Goal: Information Seeking & Learning: Get advice/opinions

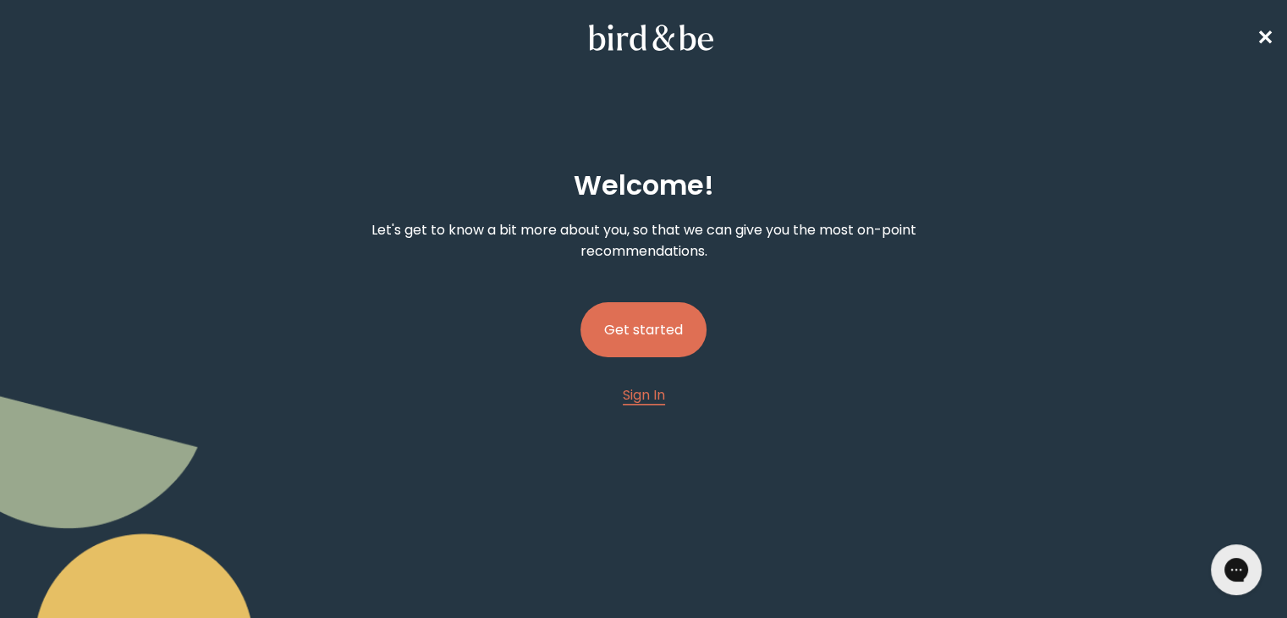
click at [665, 327] on button "Get started" at bounding box center [644, 329] width 126 height 55
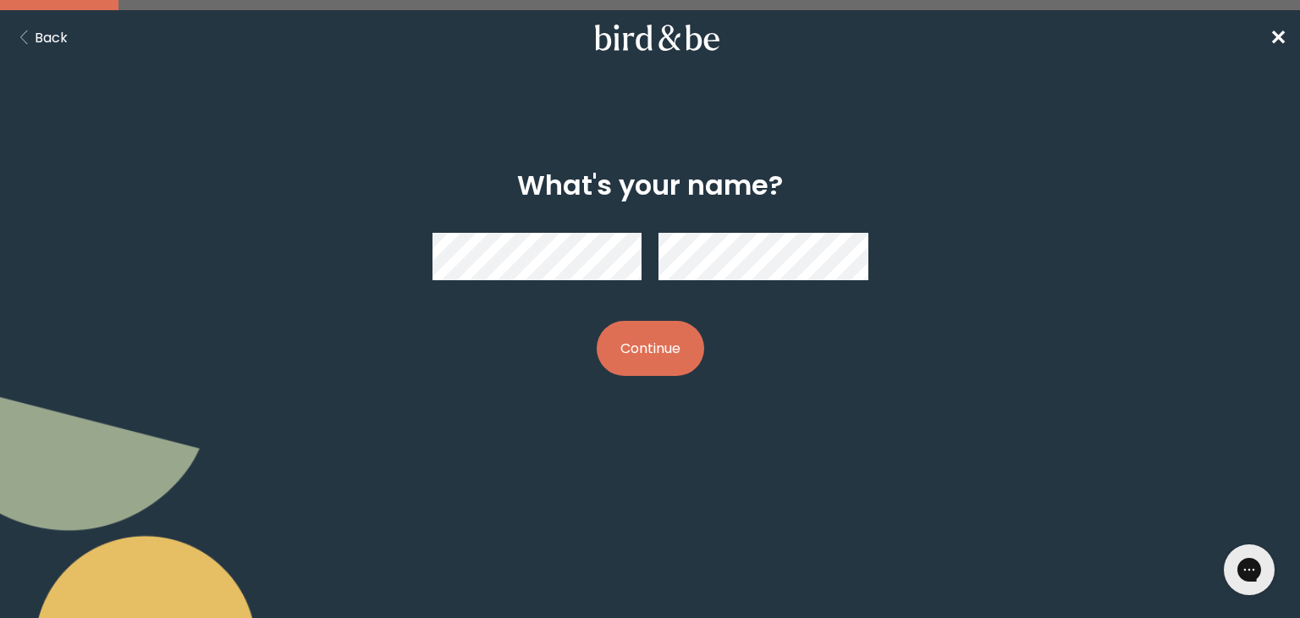
click at [664, 356] on button "Continue" at bounding box center [650, 348] width 107 height 55
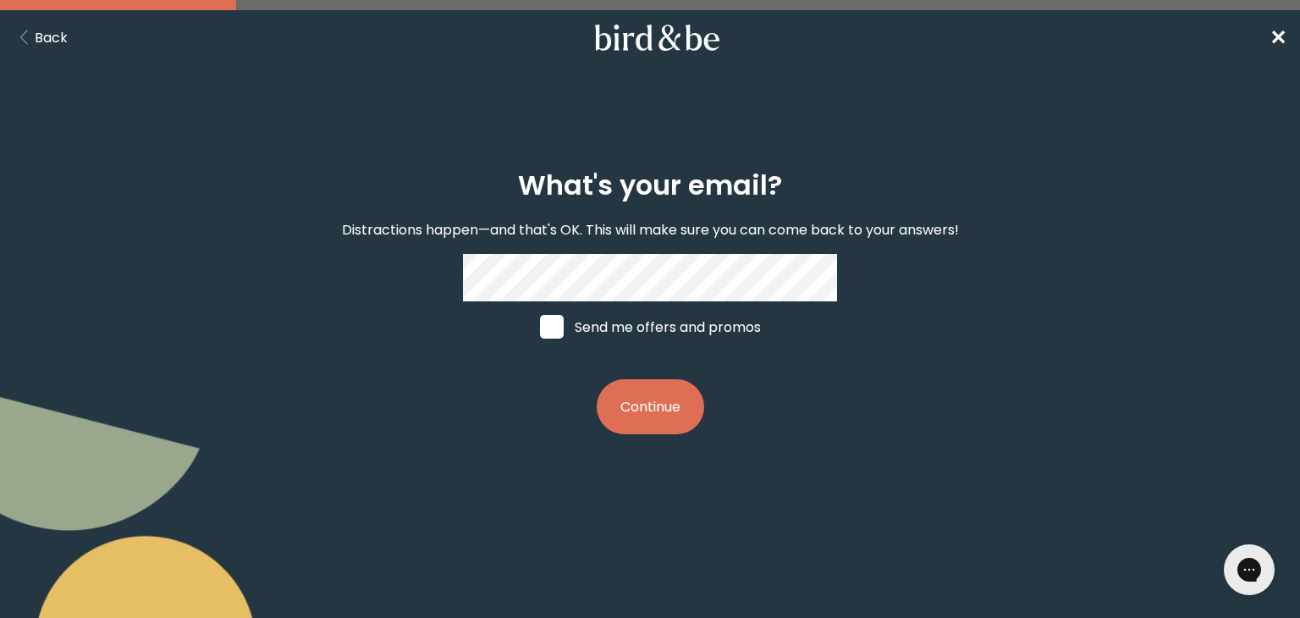
click at [626, 347] on label "Send me offers and promos" at bounding box center [650, 326] width 253 height 51
click at [540, 328] on input "Send me offers and promos" at bounding box center [539, 327] width 1 height 1
checkbox input "true"
click at [643, 430] on button "Continue" at bounding box center [650, 406] width 107 height 55
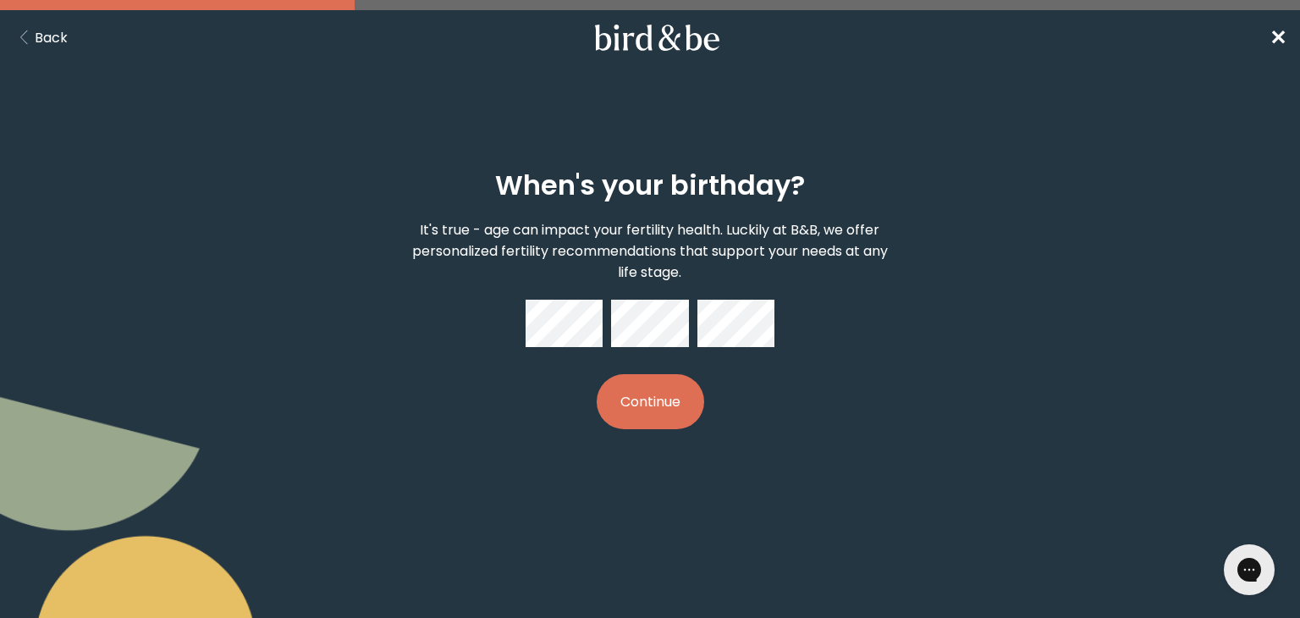
click at [633, 380] on button "Continue" at bounding box center [650, 401] width 107 height 55
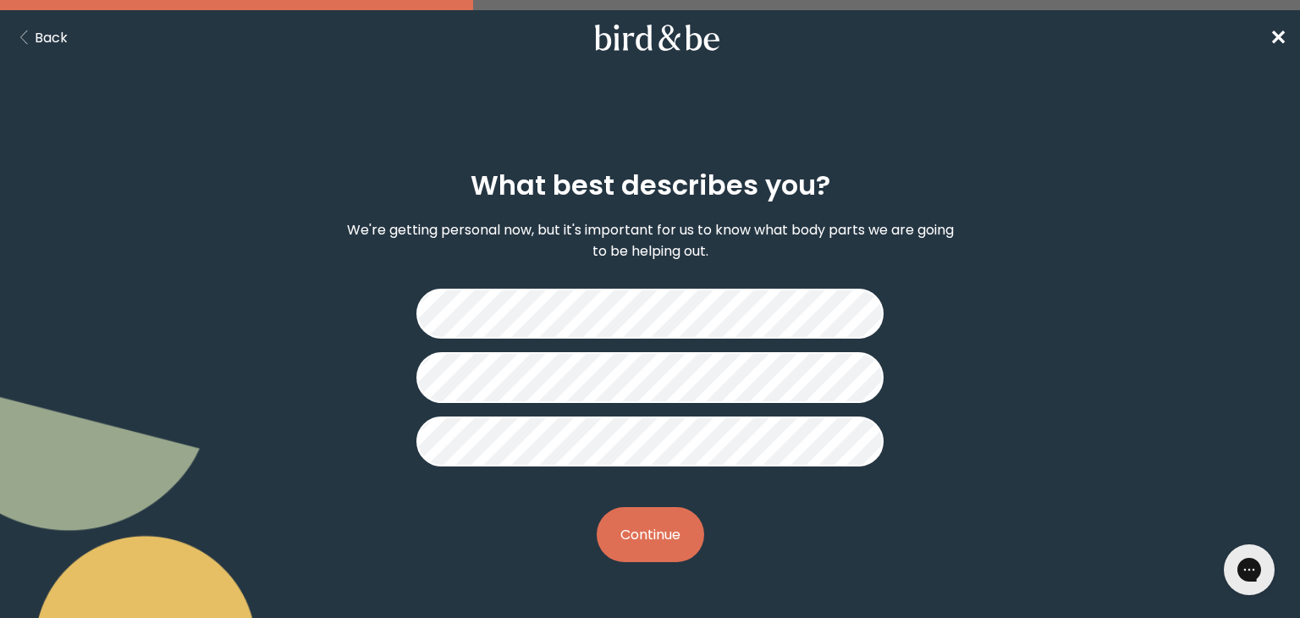
click at [664, 537] on button "Continue" at bounding box center [650, 534] width 107 height 55
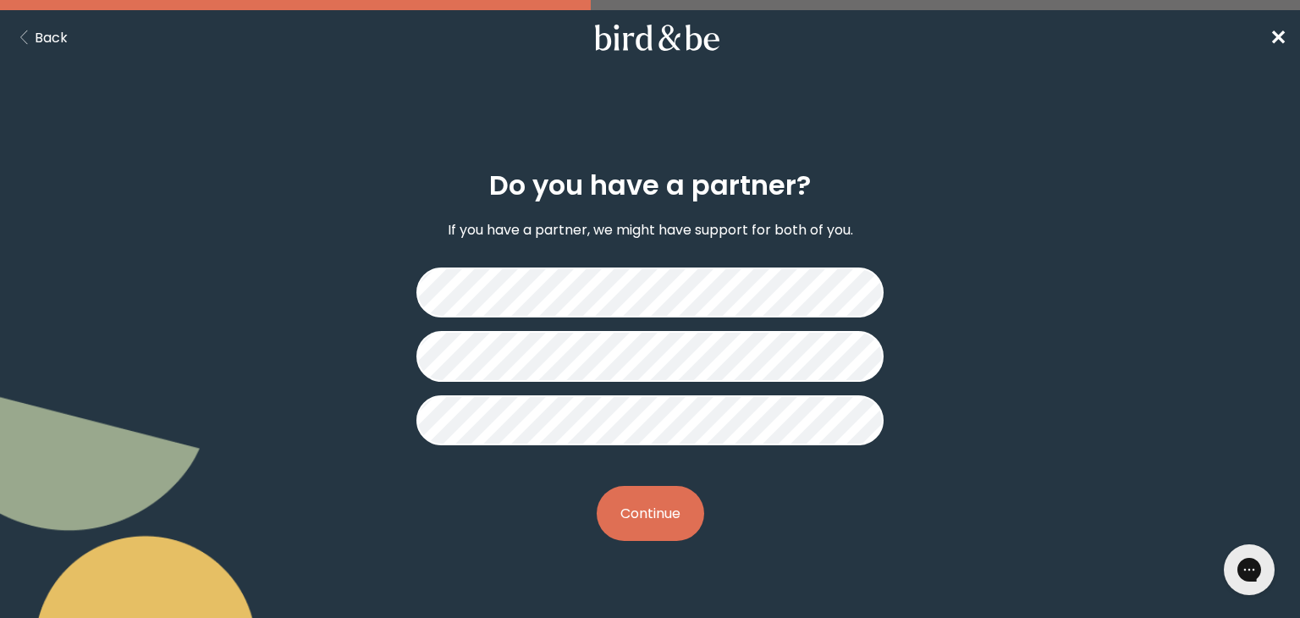
click at [664, 512] on button "Continue" at bounding box center [650, 513] width 107 height 55
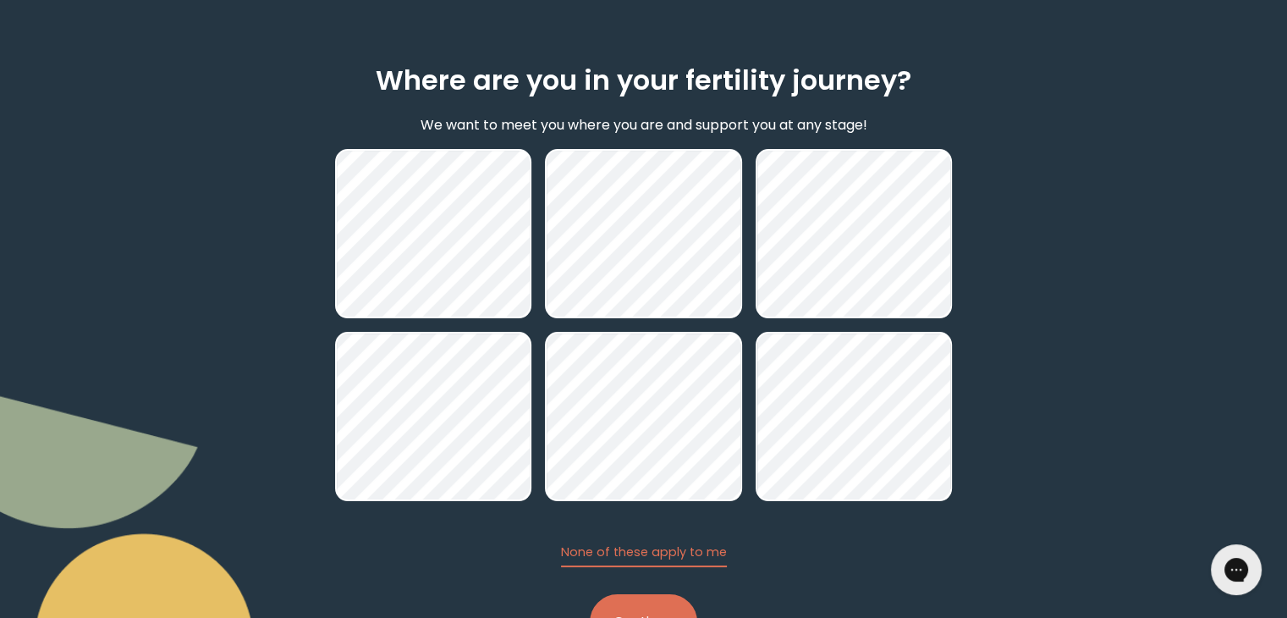
scroll to position [175, 0]
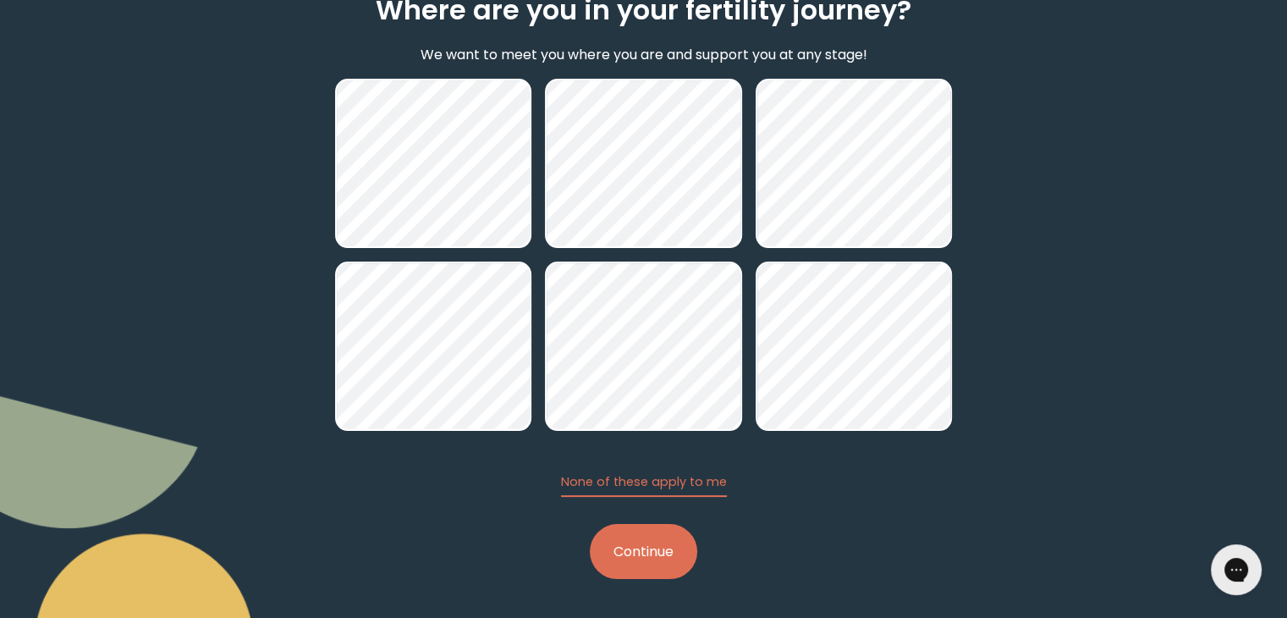
click at [631, 543] on button "Continue" at bounding box center [643, 551] width 107 height 55
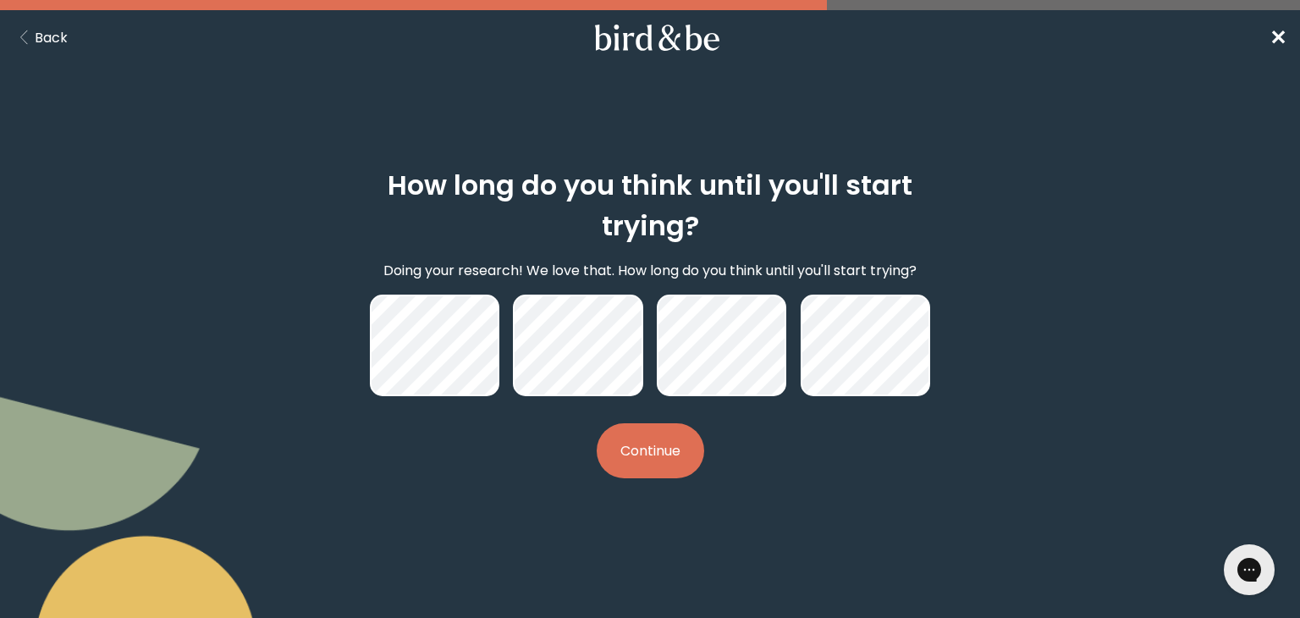
click at [678, 461] on button "Continue" at bounding box center [650, 450] width 107 height 55
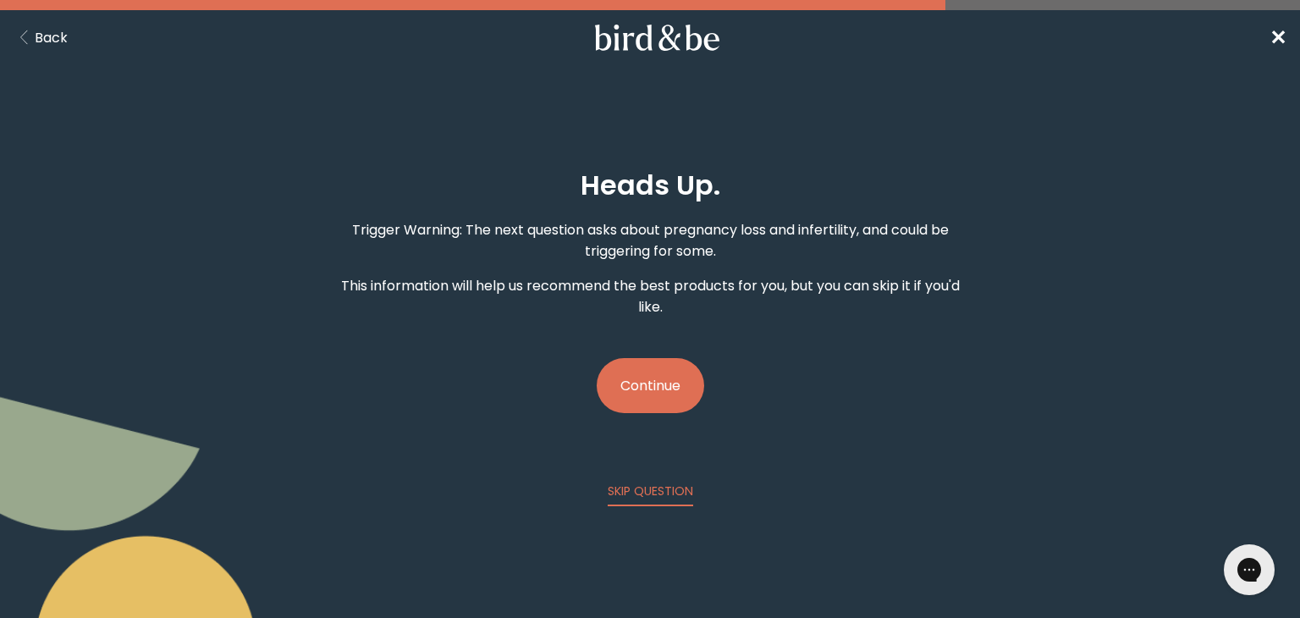
click at [640, 384] on button "Continue" at bounding box center [650, 385] width 107 height 55
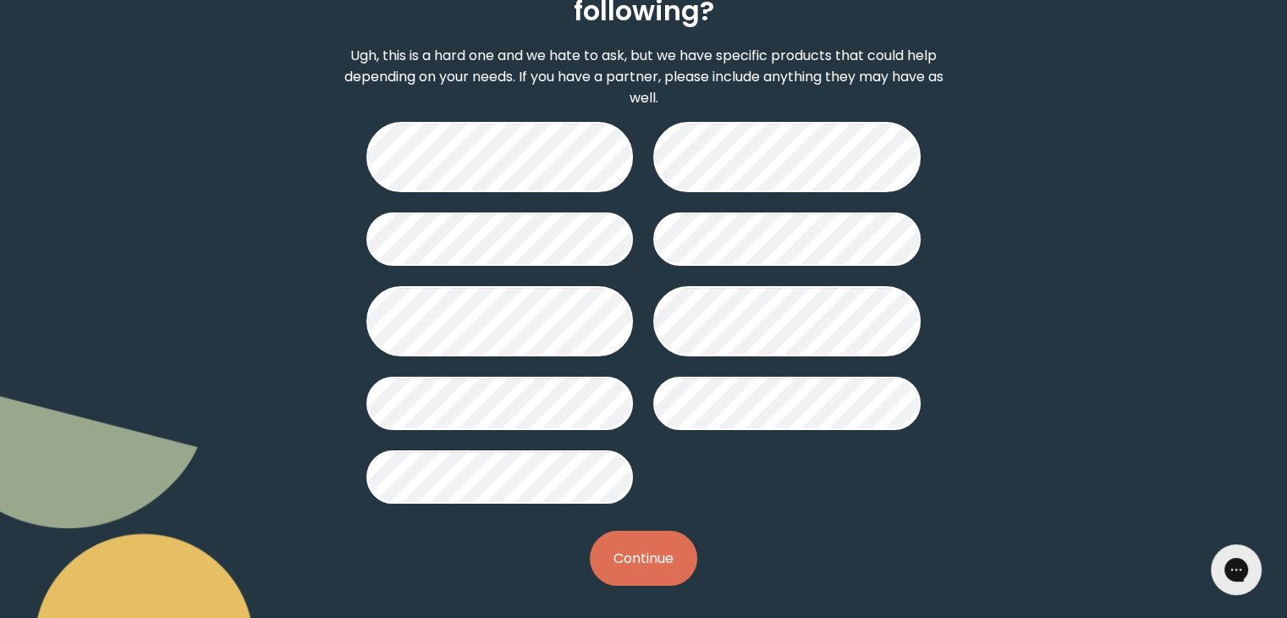
scroll to position [206, 0]
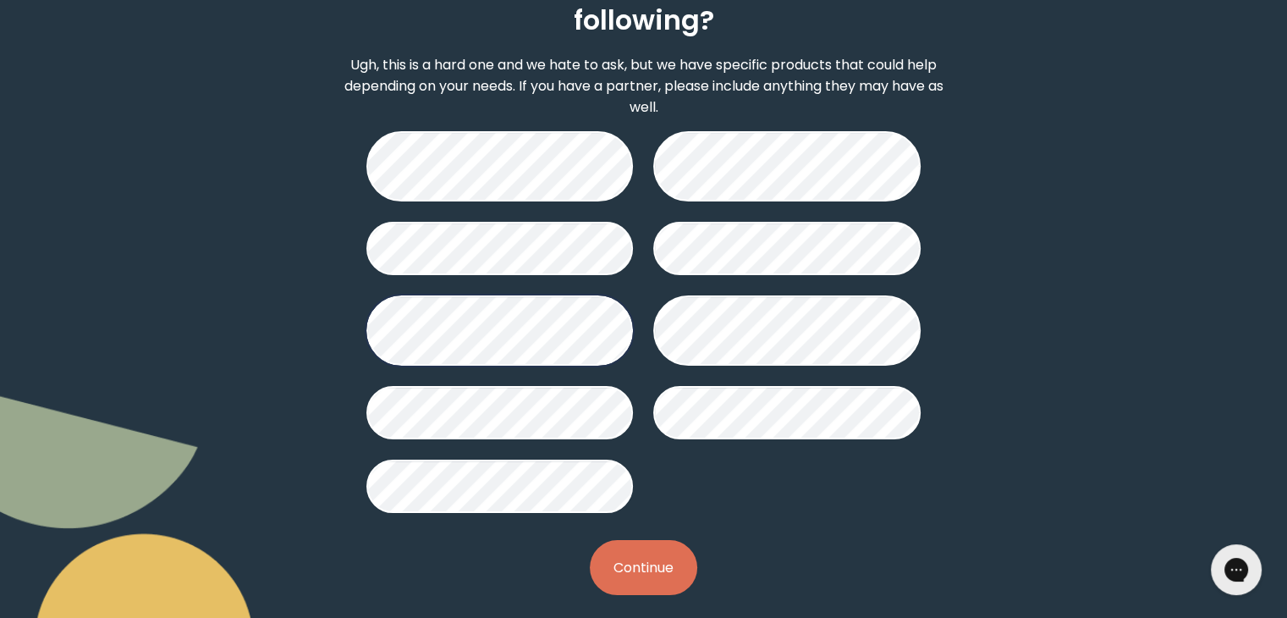
click at [642, 583] on button "Continue" at bounding box center [643, 567] width 107 height 55
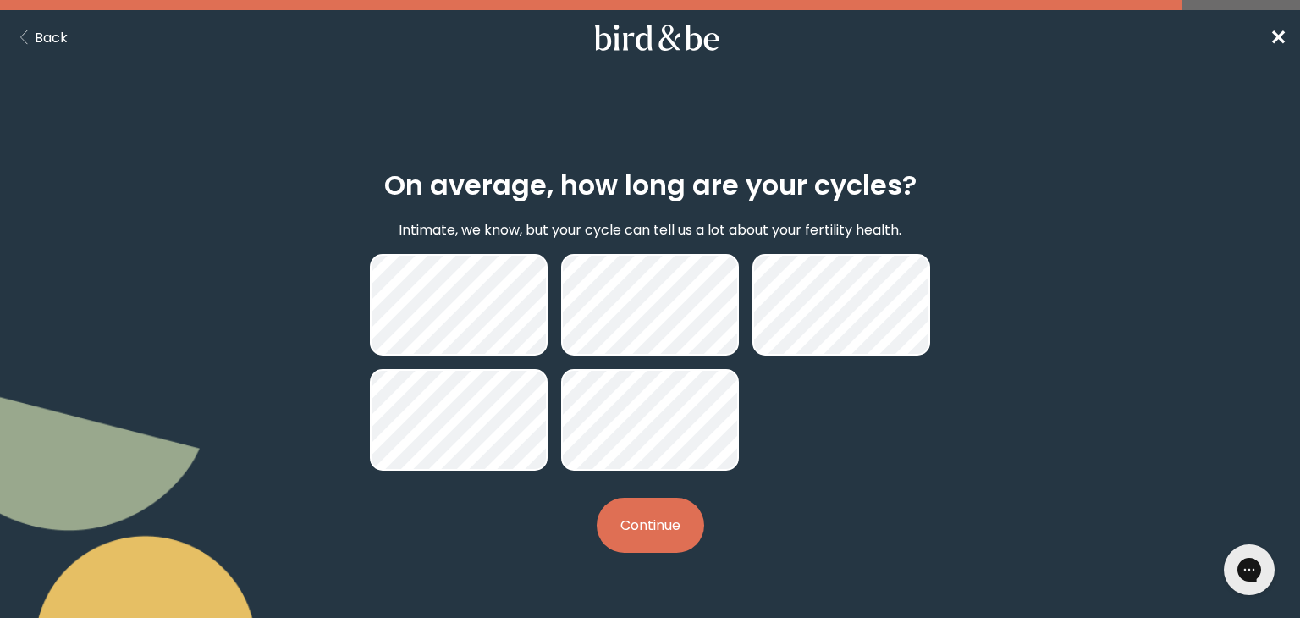
click at [658, 515] on button "Continue" at bounding box center [650, 525] width 107 height 55
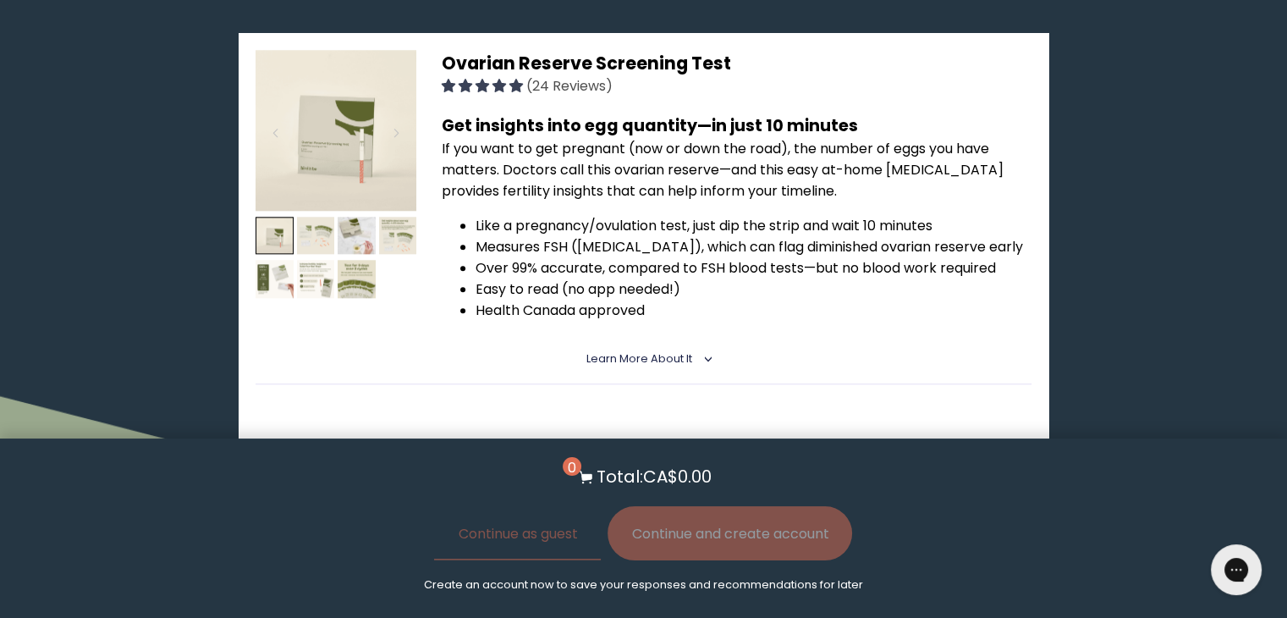
scroll to position [1813, 0]
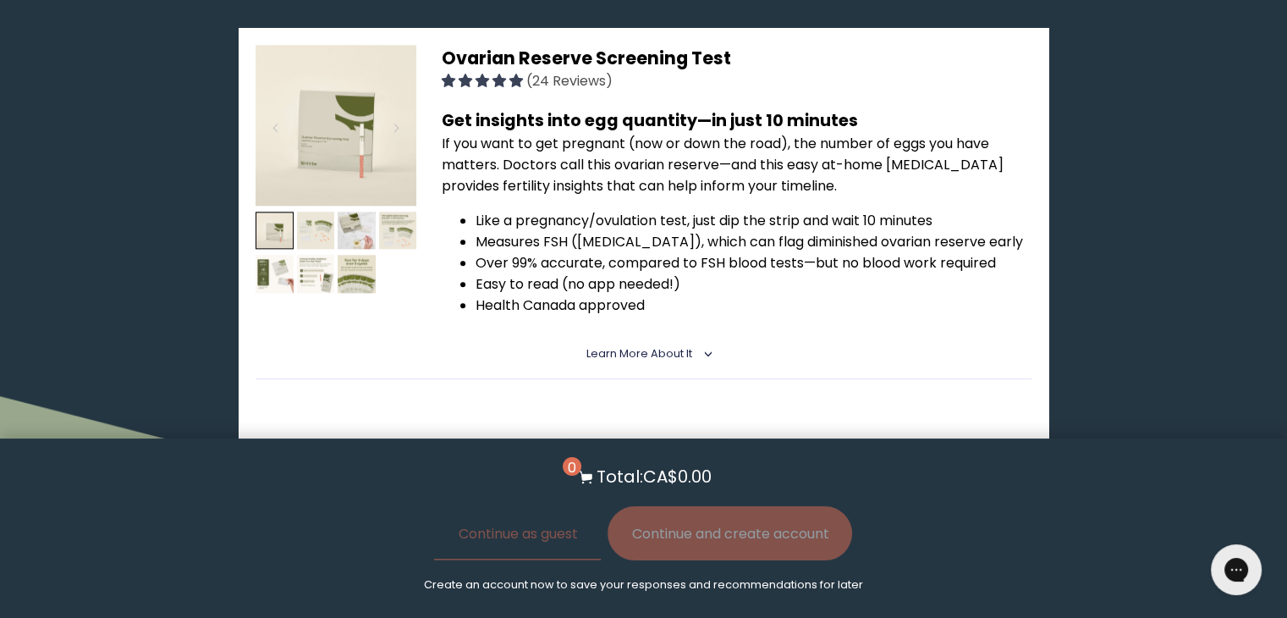
click at [691, 346] on summary "Learn More About it <" at bounding box center [644, 353] width 114 height 15
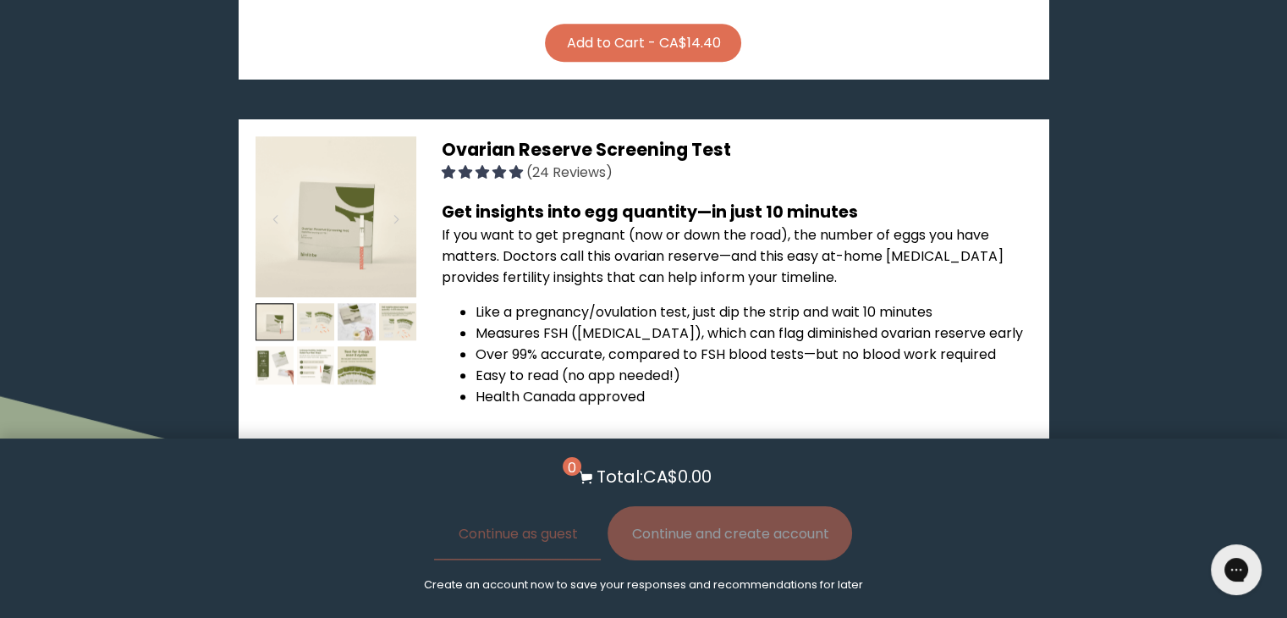
scroll to position [1727, 0]
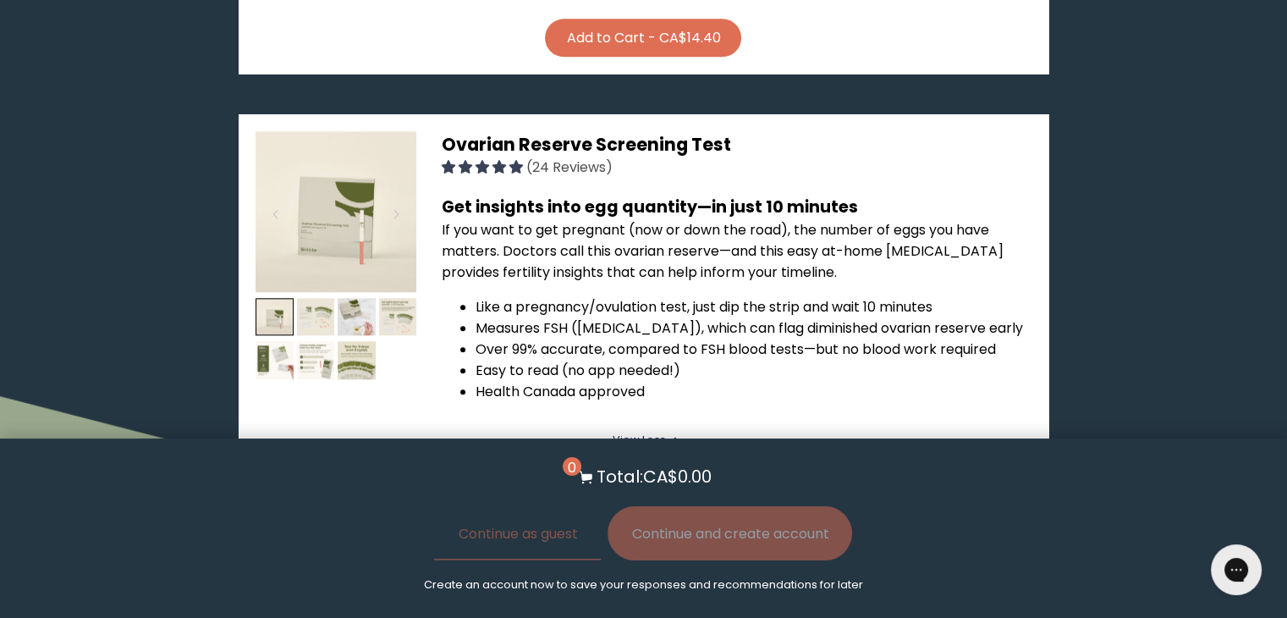
click at [345, 175] on img at bounding box center [336, 211] width 161 height 161
click at [555, 317] on li "Measures FSH (follicle-stimulating hormone), which can flag diminished ovarian …" at bounding box center [754, 327] width 556 height 21
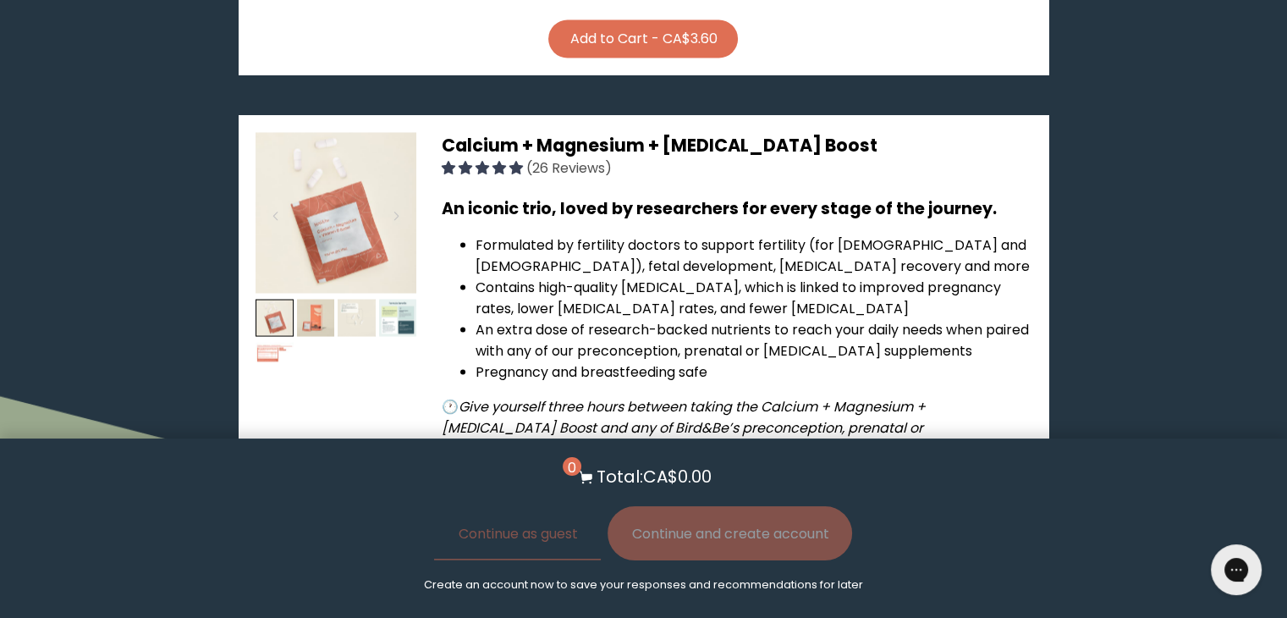
scroll to position [3034, 0]
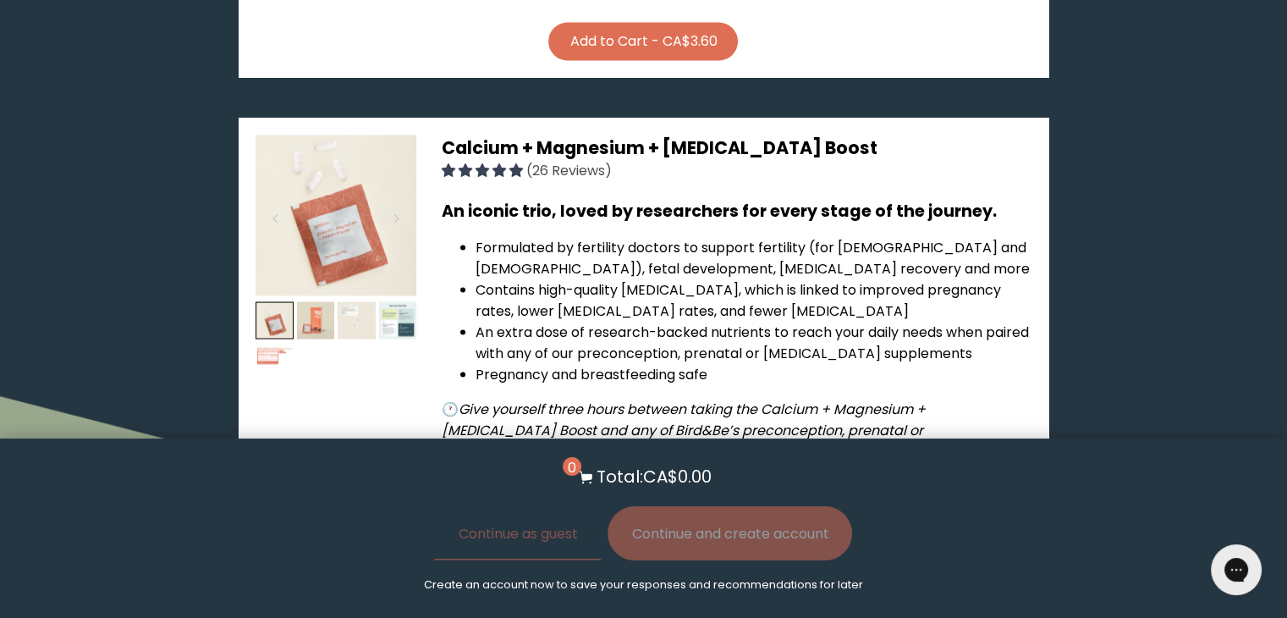
click at [685, 399] on em "Give yourself three hours between taking the Calcium + Magnesium + Vitamin D Bo…" at bounding box center [702, 430] width 520 height 62
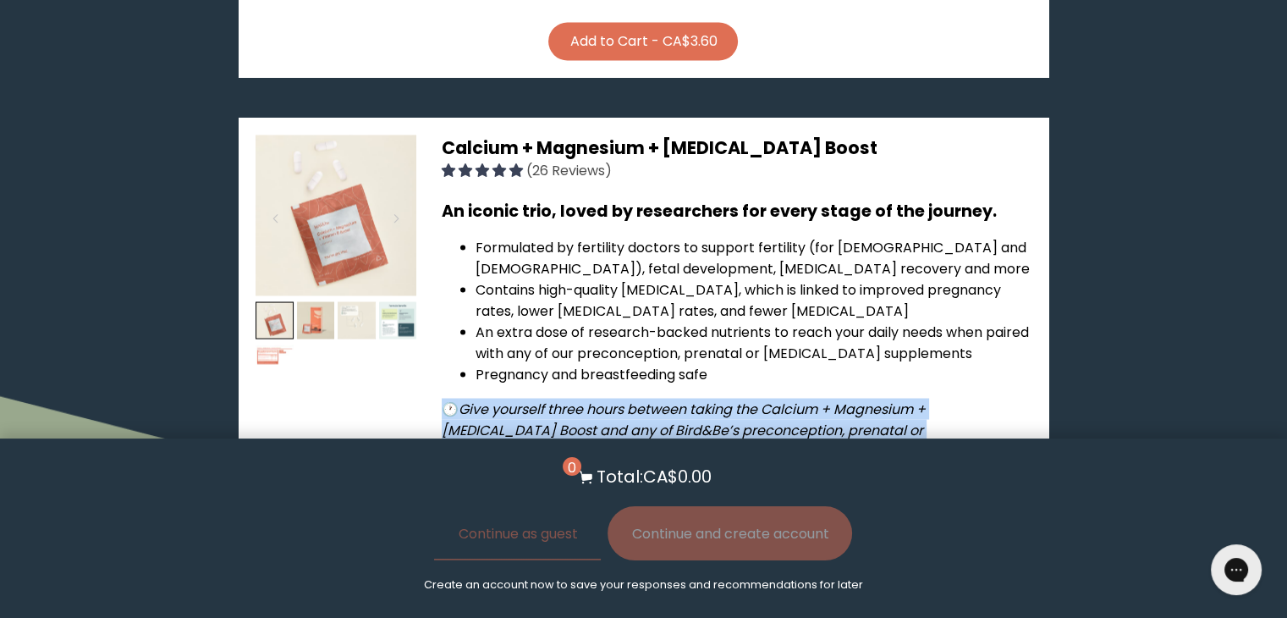
click at [685, 399] on em "Give yourself three hours between taking the Calcium + Magnesium + Vitamin D Bo…" at bounding box center [702, 430] width 520 height 62
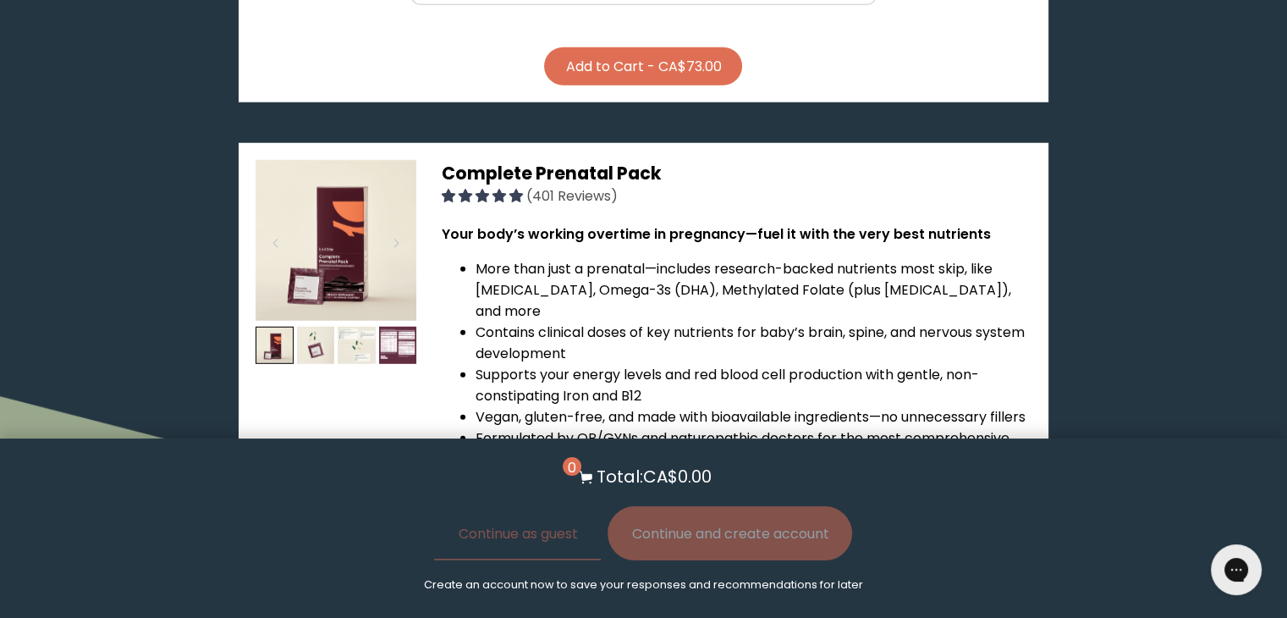
scroll to position [4513, 0]
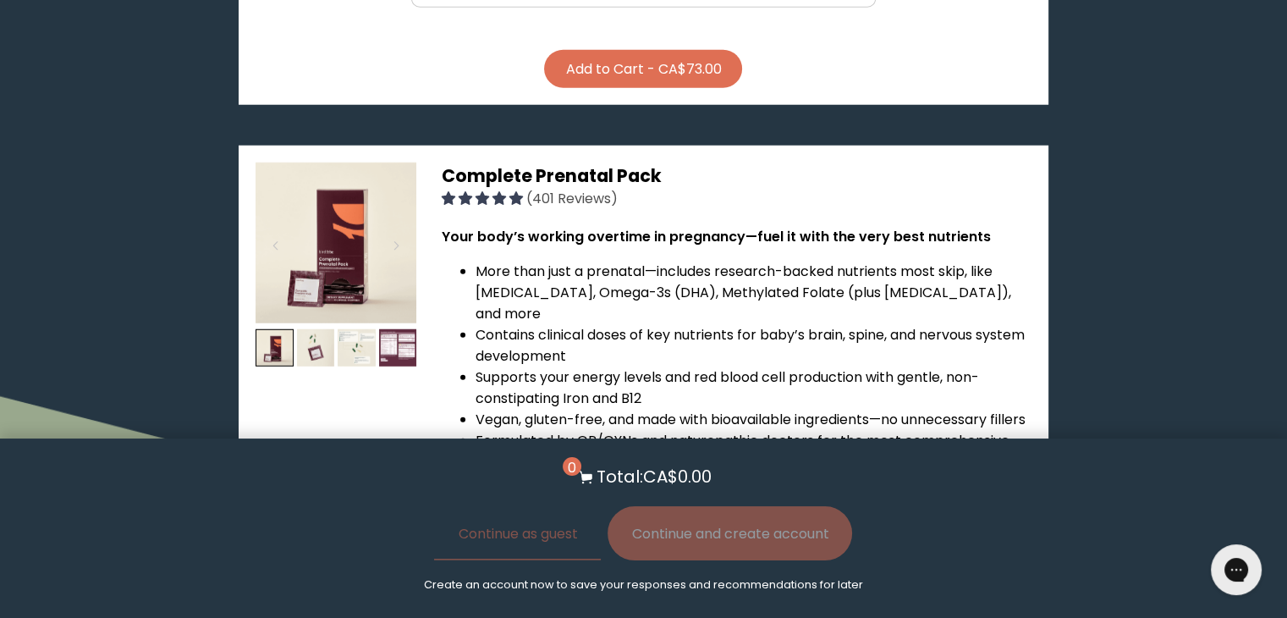
click at [489, 261] on li "More than just a prenatal—includes research-backed nutrients most skip, like Ch…" at bounding box center [754, 292] width 556 height 63
click at [745, 261] on li "More than just a prenatal—includes research-backed nutrients most skip, like Ch…" at bounding box center [754, 292] width 556 height 63
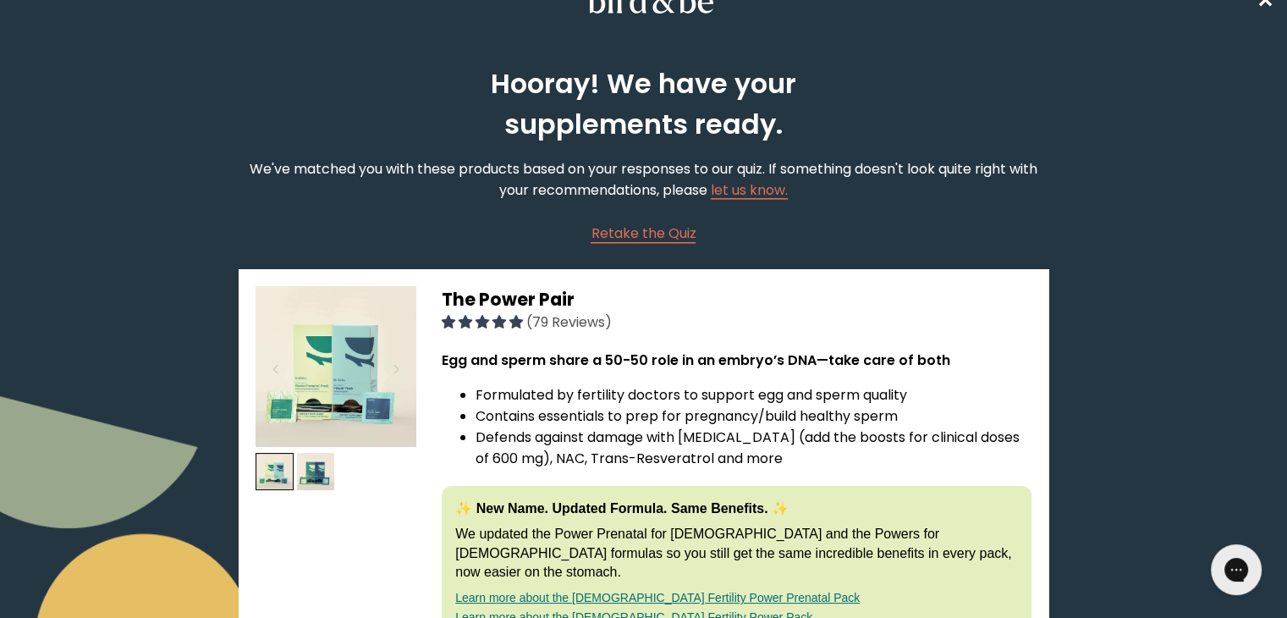
scroll to position [0, 0]
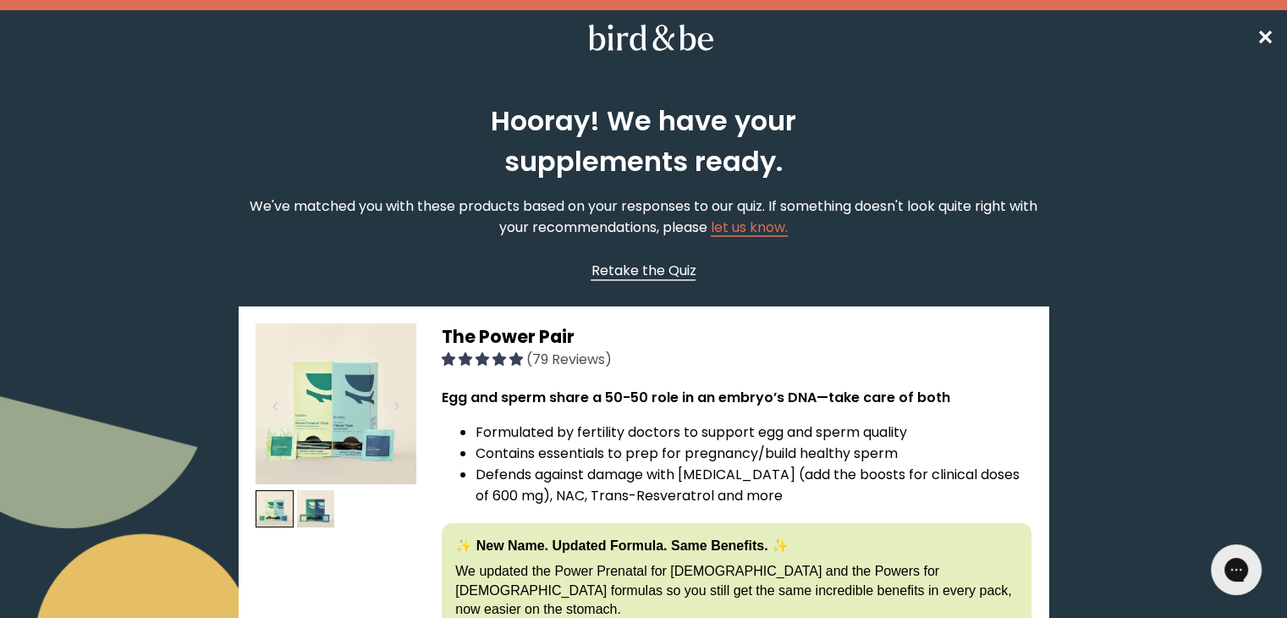
click at [657, 263] on span "Retake the Quiz" at bounding box center [643, 270] width 105 height 19
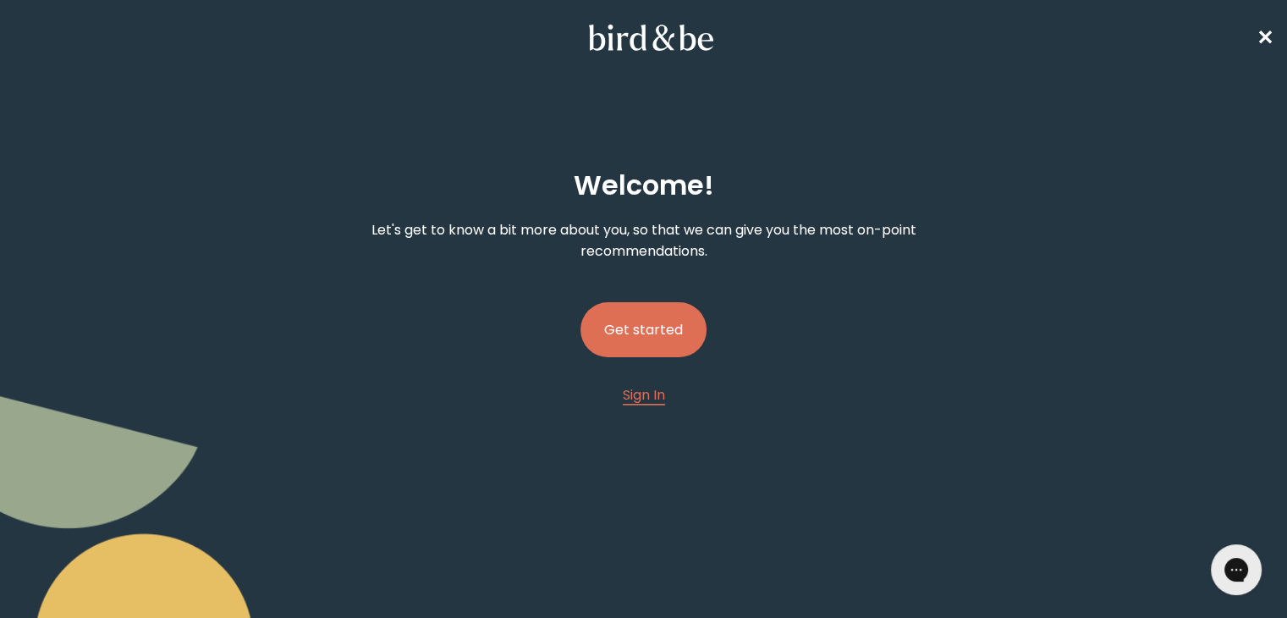
click at [657, 335] on button "Get started" at bounding box center [644, 329] width 126 height 55
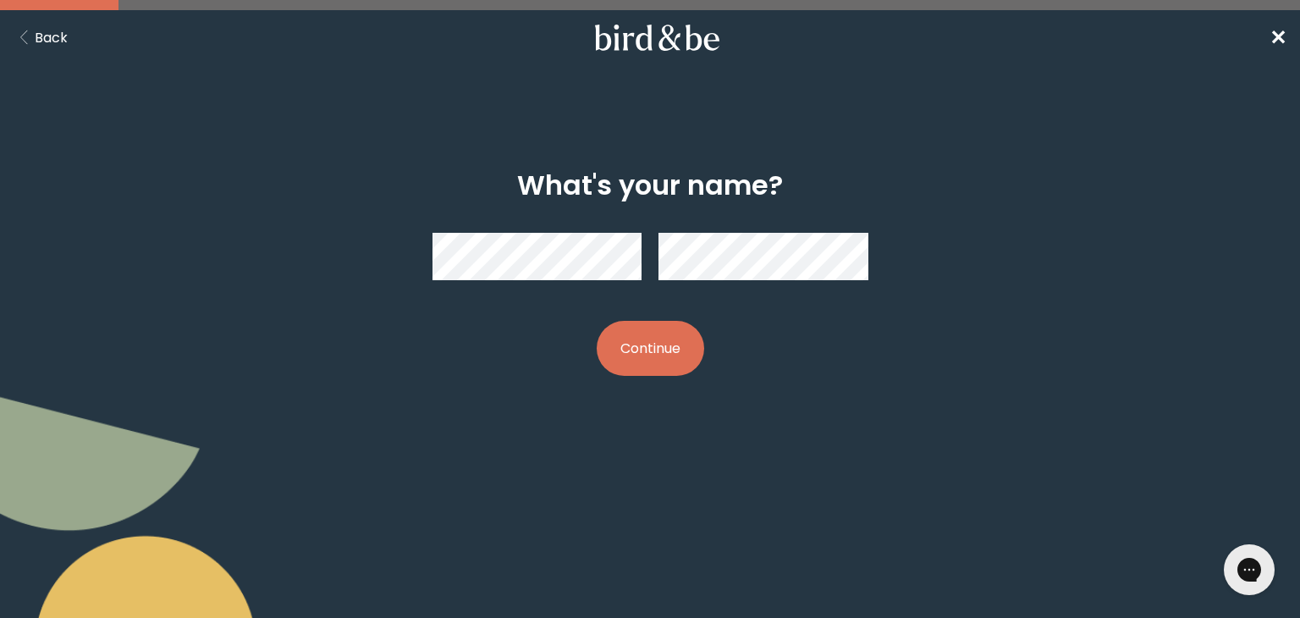
click at [641, 352] on button "Continue" at bounding box center [650, 348] width 107 height 55
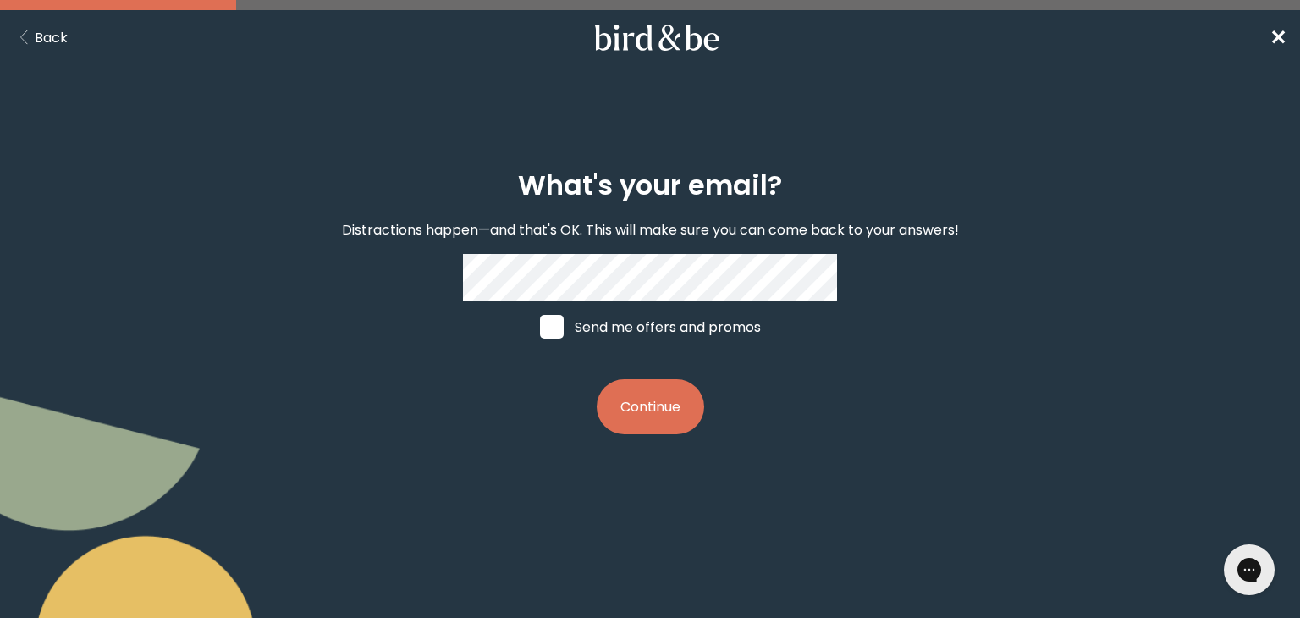
click at [647, 433] on button "Continue" at bounding box center [650, 406] width 107 height 55
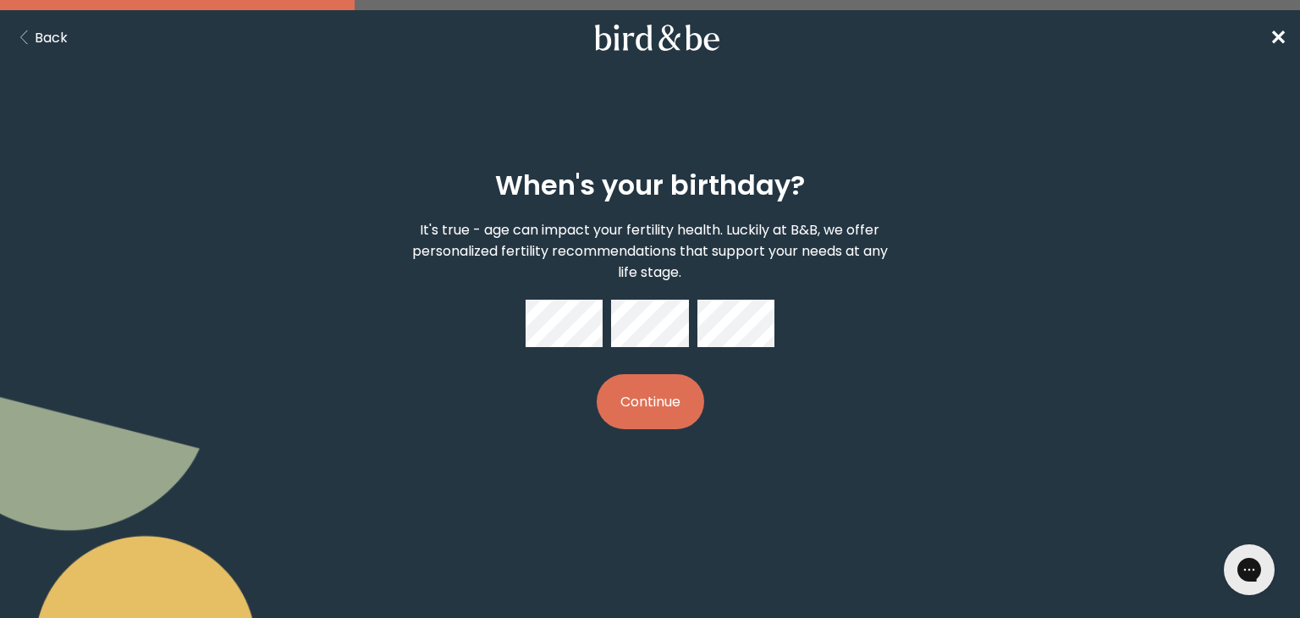
click at [653, 407] on button "Continue" at bounding box center [650, 401] width 107 height 55
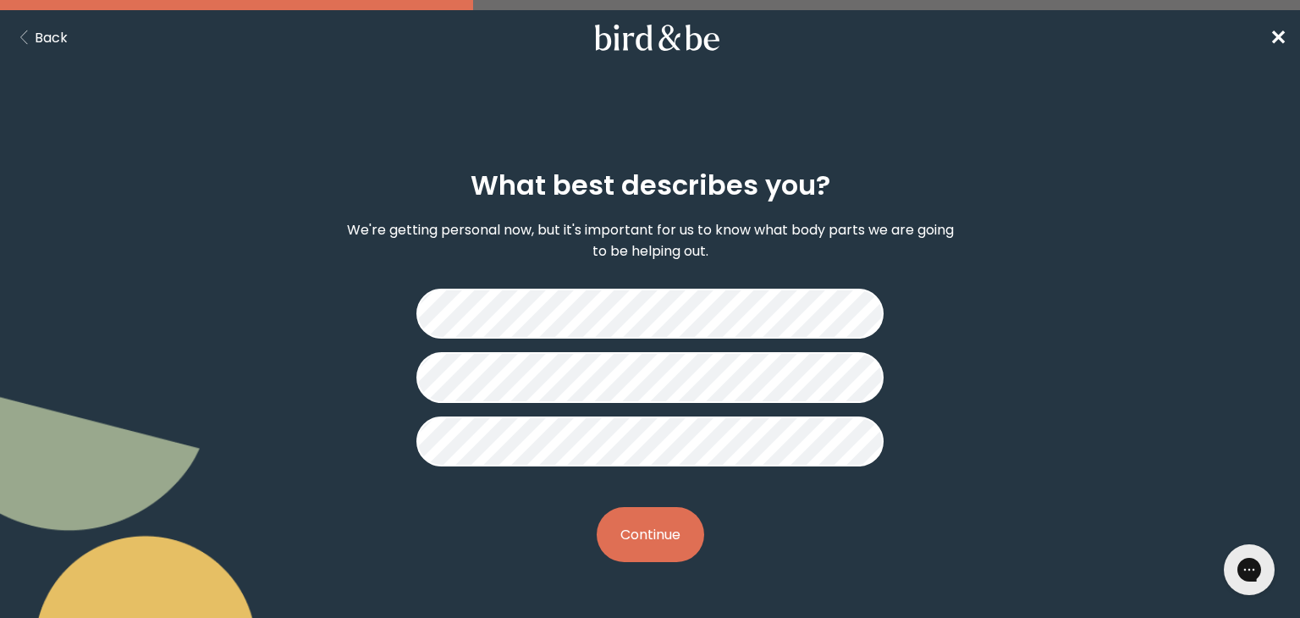
click at [655, 532] on button "Continue" at bounding box center [650, 534] width 107 height 55
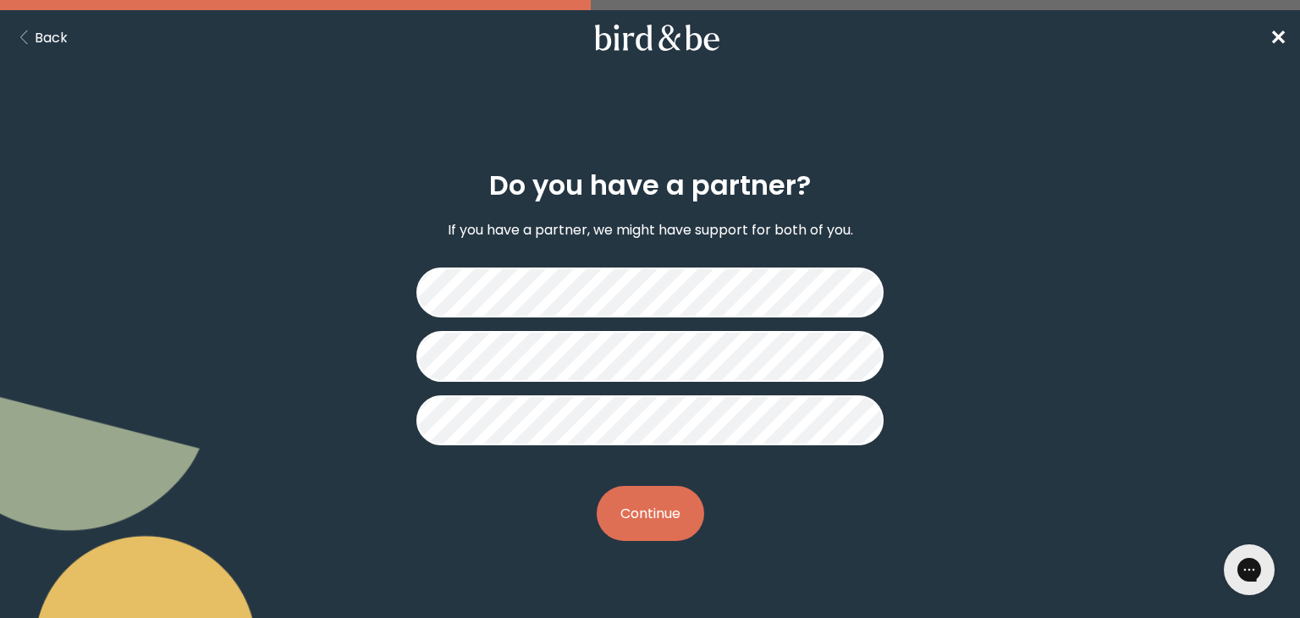
click at [659, 508] on button "Continue" at bounding box center [650, 513] width 107 height 55
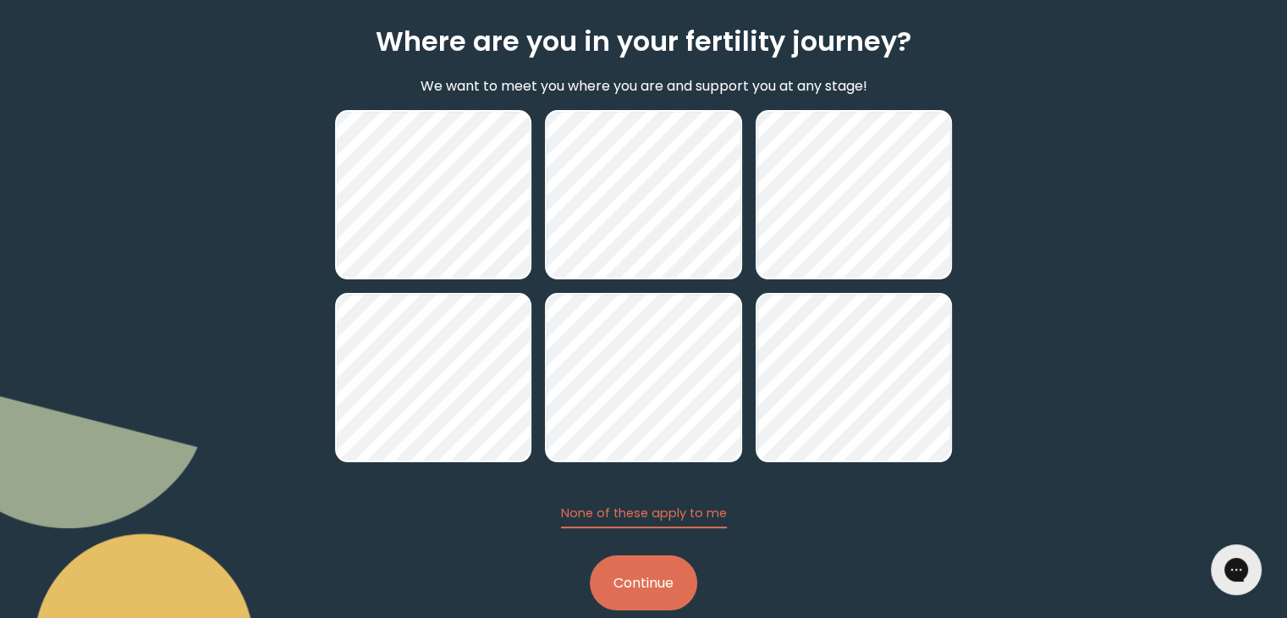
scroll to position [146, 0]
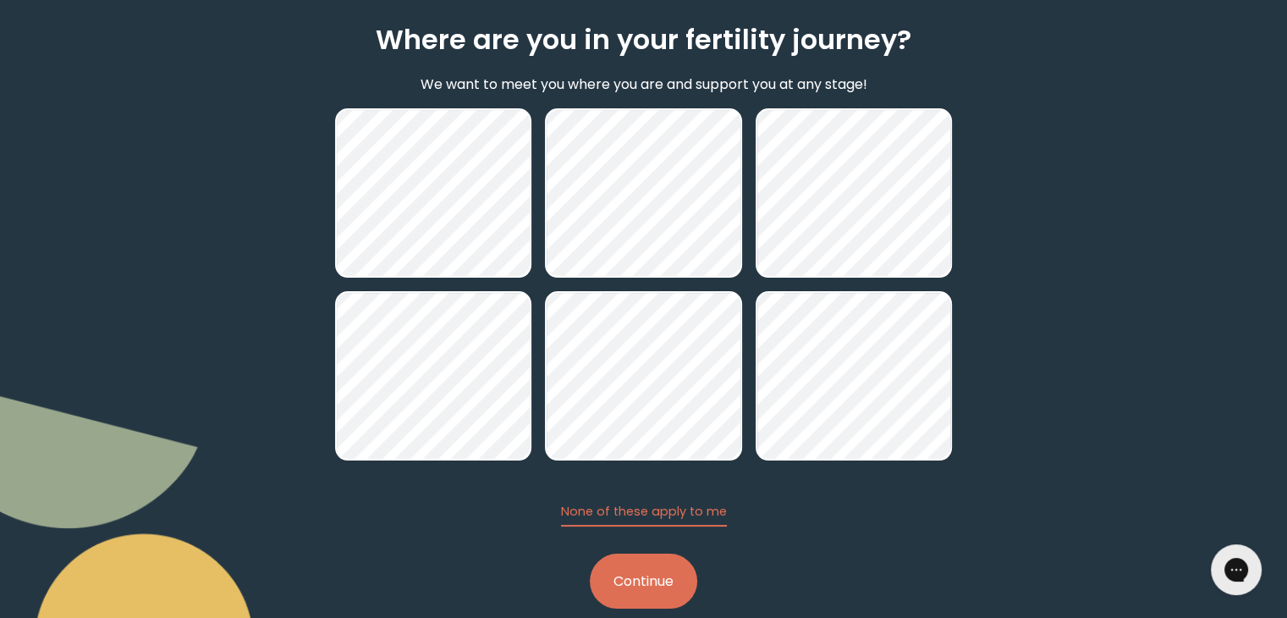
click at [649, 580] on button "Continue" at bounding box center [643, 581] width 107 height 55
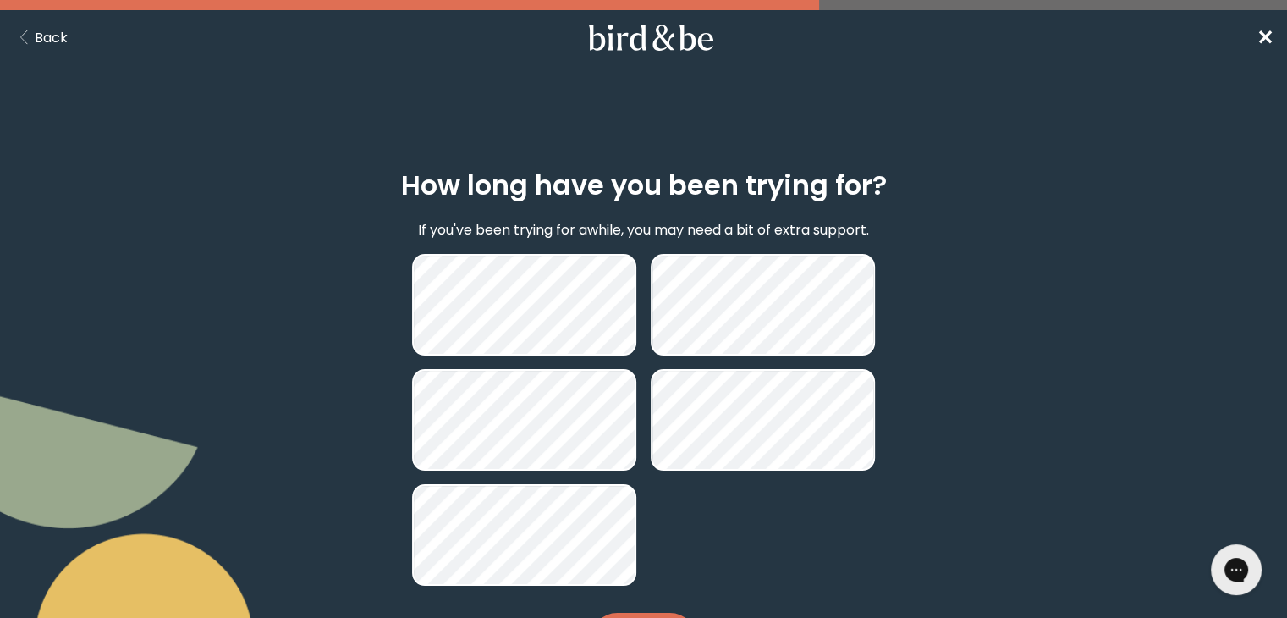
scroll to position [88, 0]
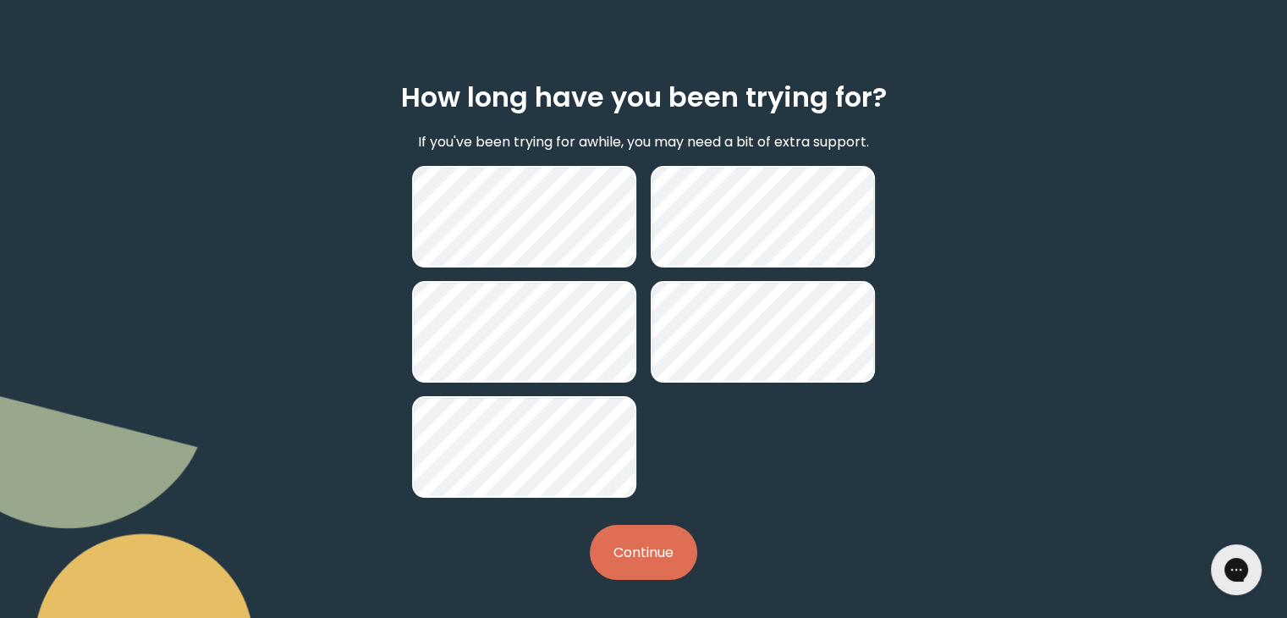
click at [629, 556] on button "Continue" at bounding box center [643, 552] width 107 height 55
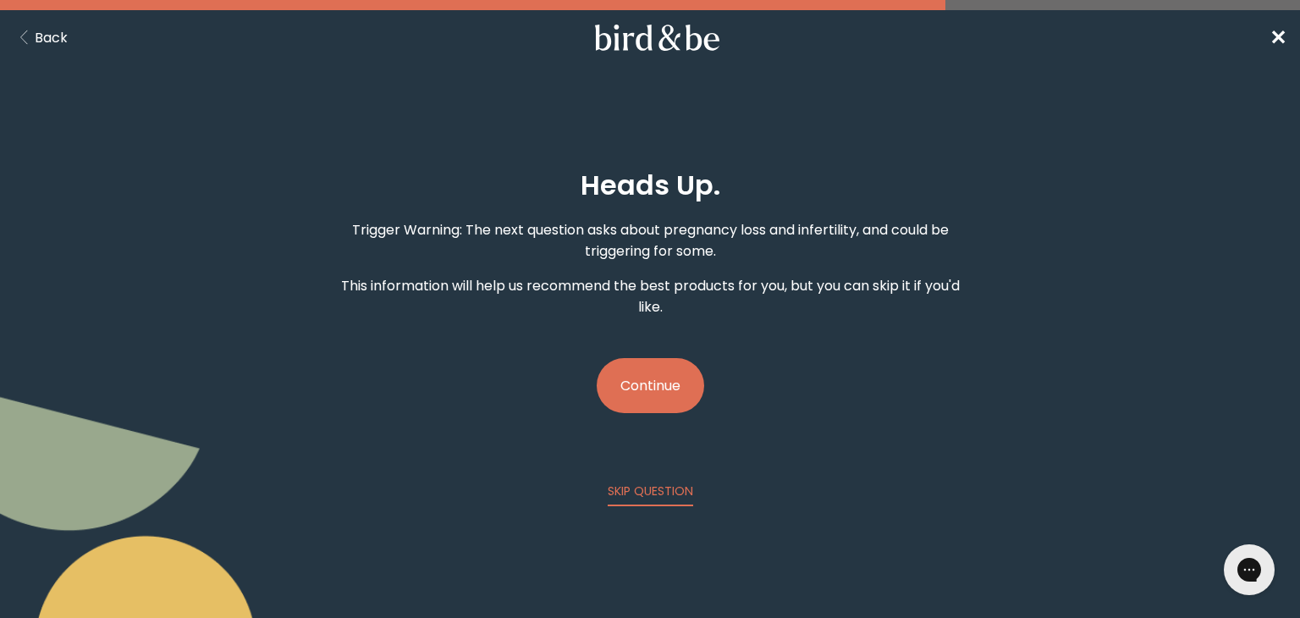
click at [651, 387] on button "Continue" at bounding box center [650, 385] width 107 height 55
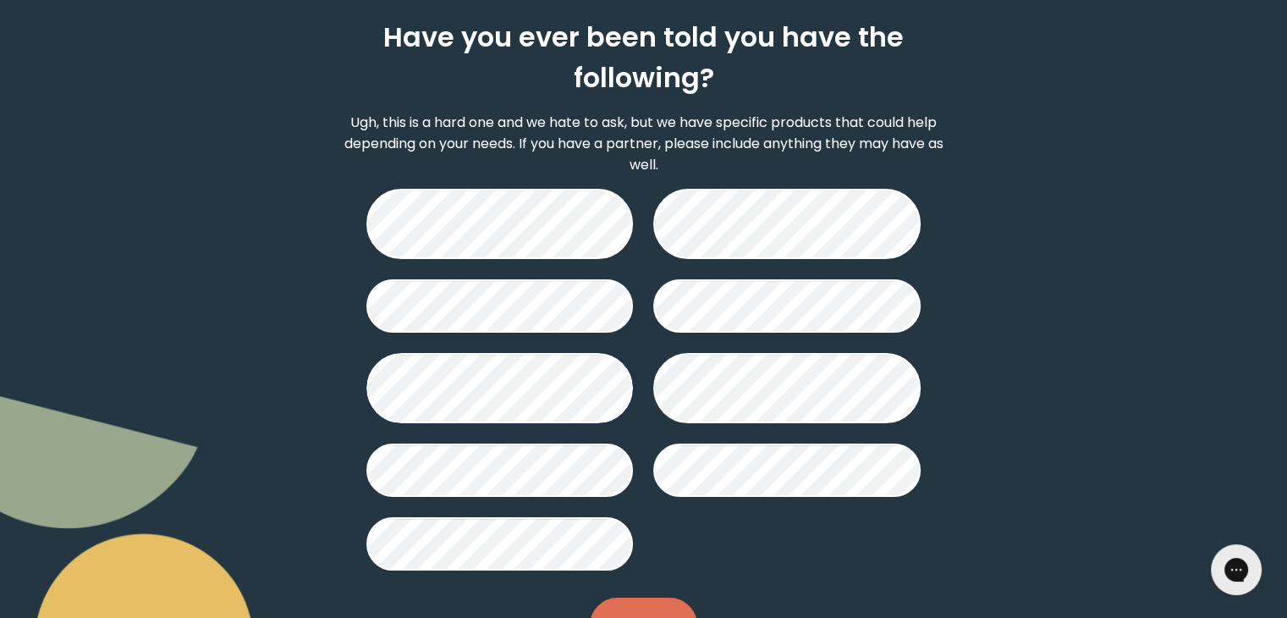
scroll to position [176, 0]
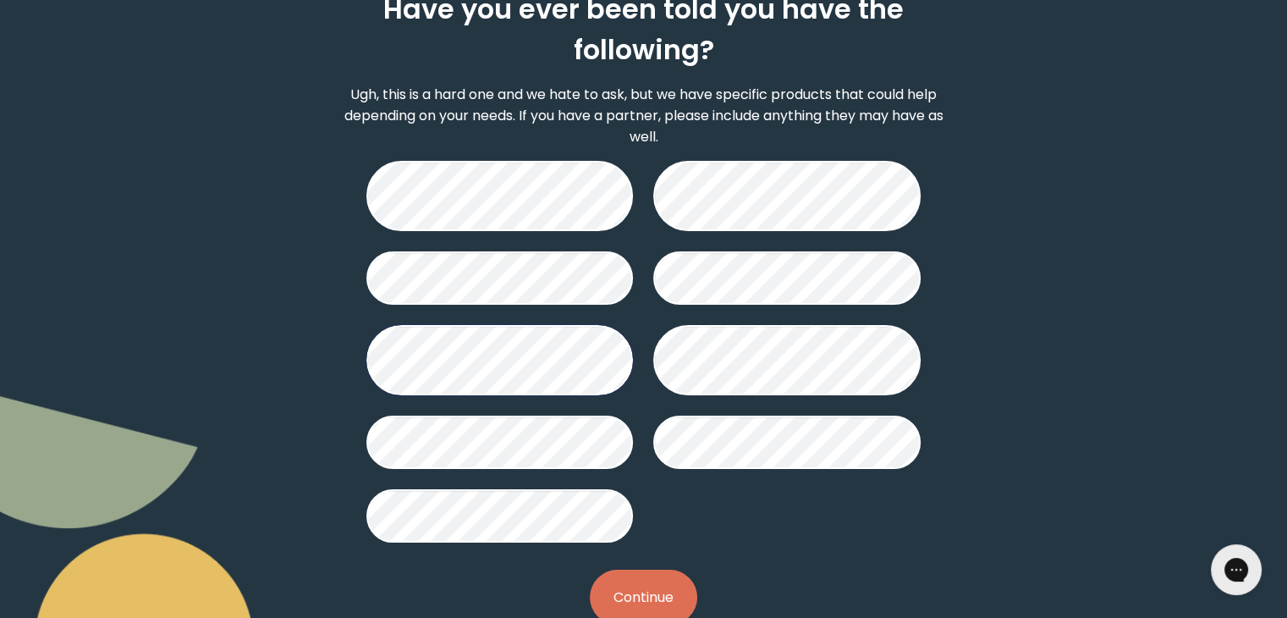
click at [670, 583] on button "Continue" at bounding box center [643, 597] width 107 height 55
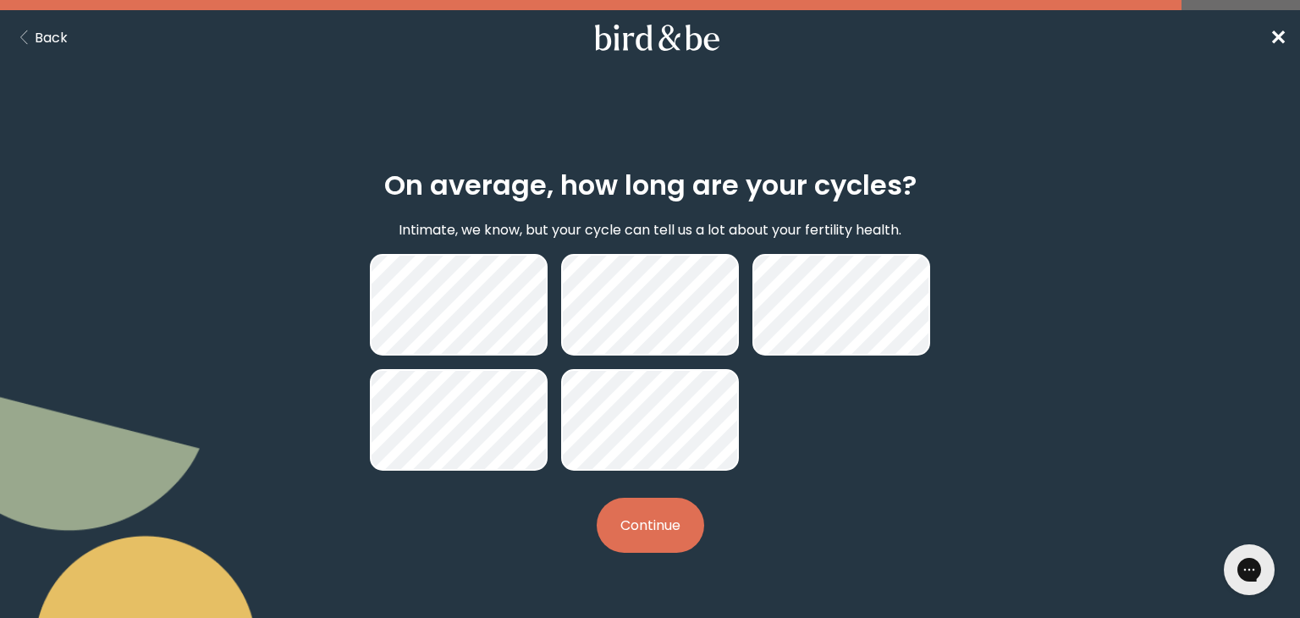
click at [653, 524] on button "Continue" at bounding box center [650, 525] width 107 height 55
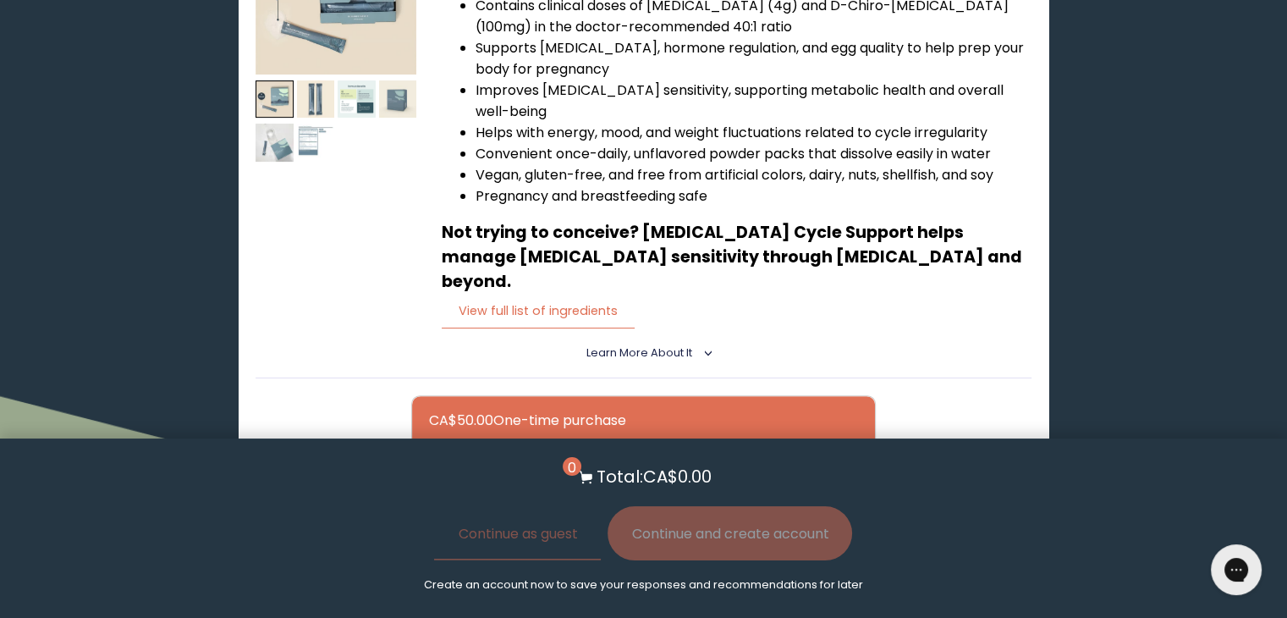
scroll to position [447, 0]
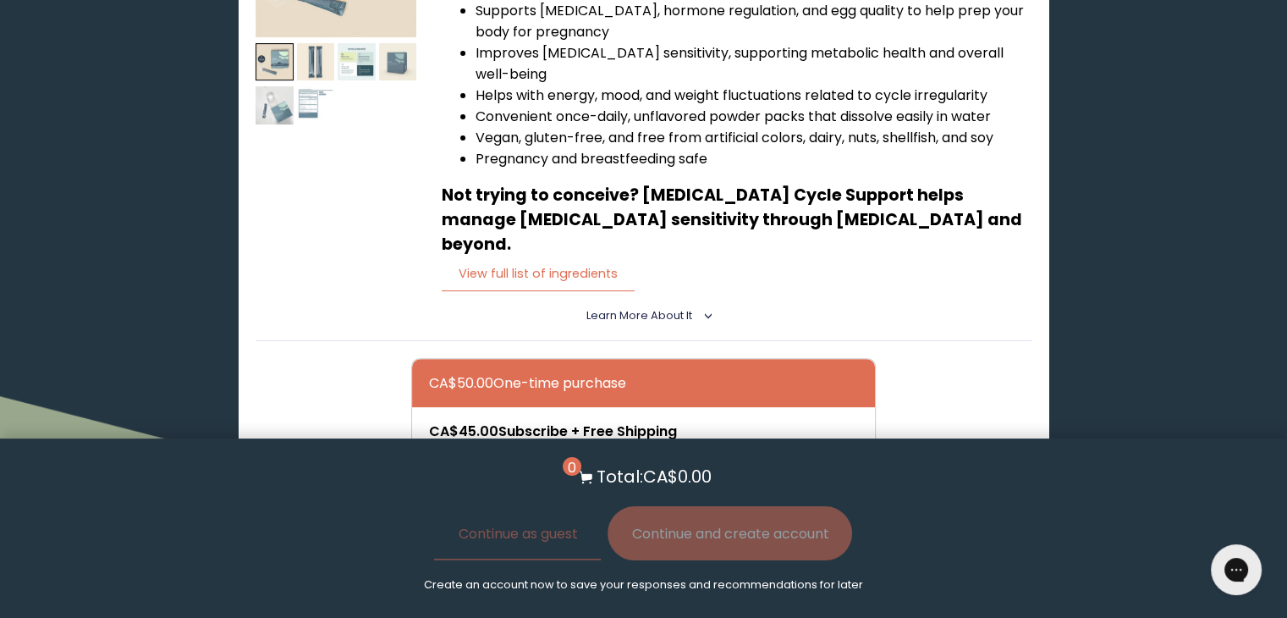
click at [702, 291] on details "Learn More About it < What makes it special 30 daily packs to simplify your rou…" at bounding box center [644, 316] width 776 height 50
click at [705, 311] on icon "<" at bounding box center [704, 315] width 15 height 8
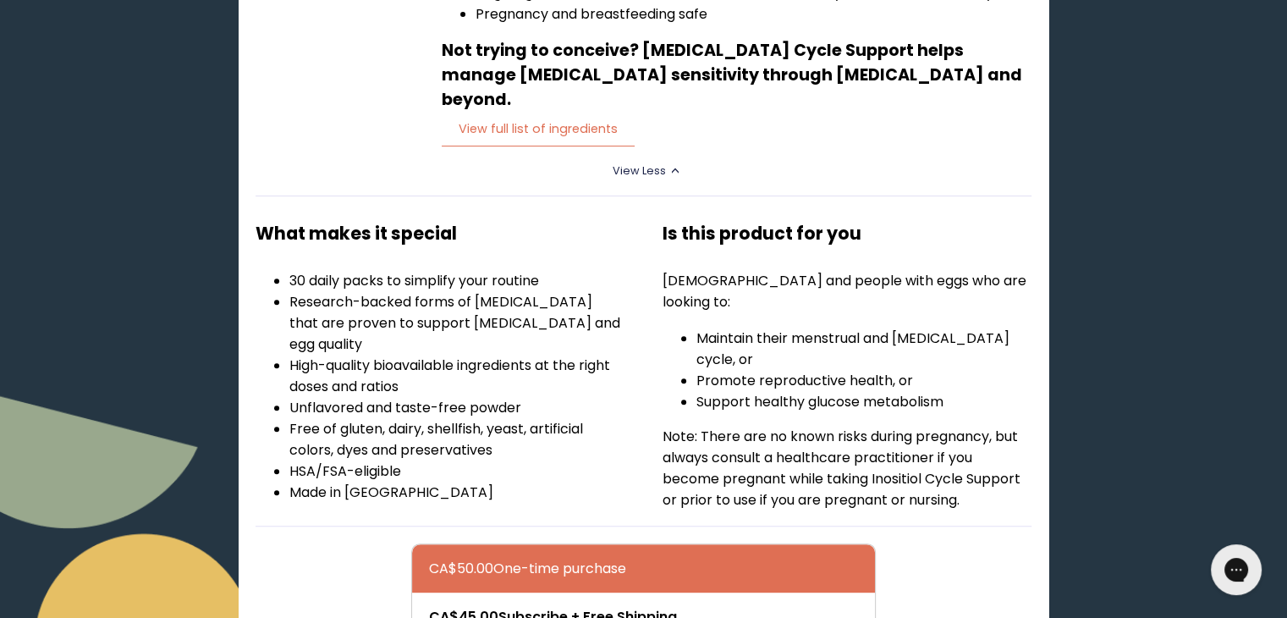
scroll to position [596, 0]
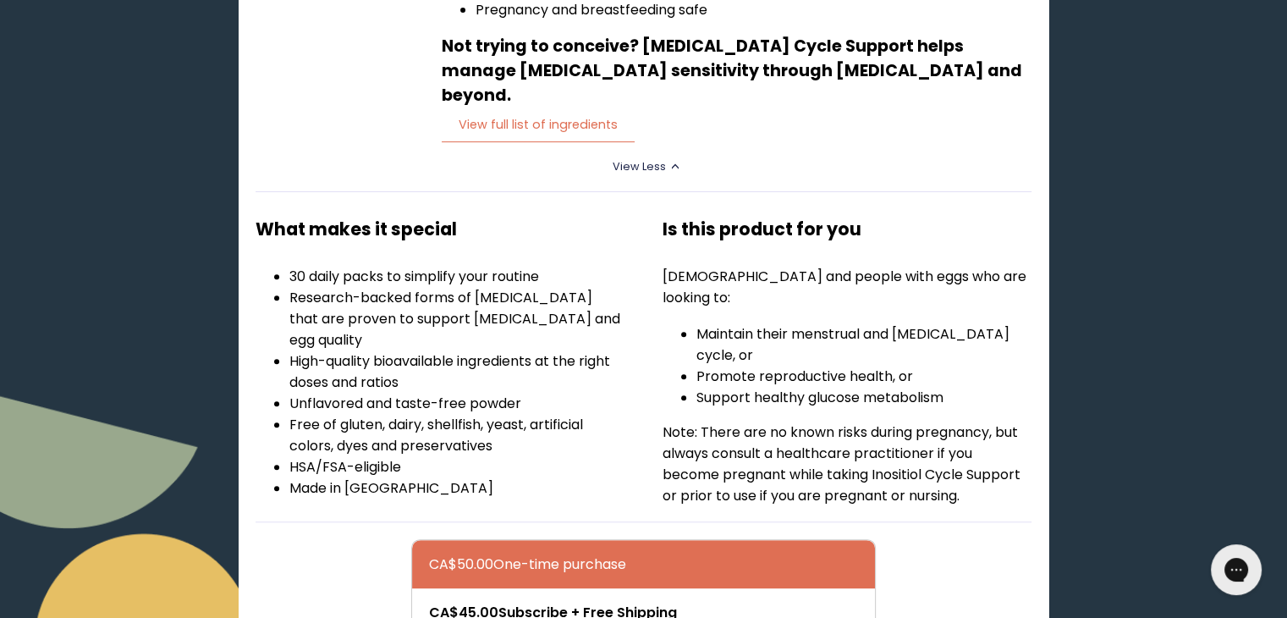
click at [784, 366] on li "Promote reproductive health, or" at bounding box center [864, 376] width 335 height 21
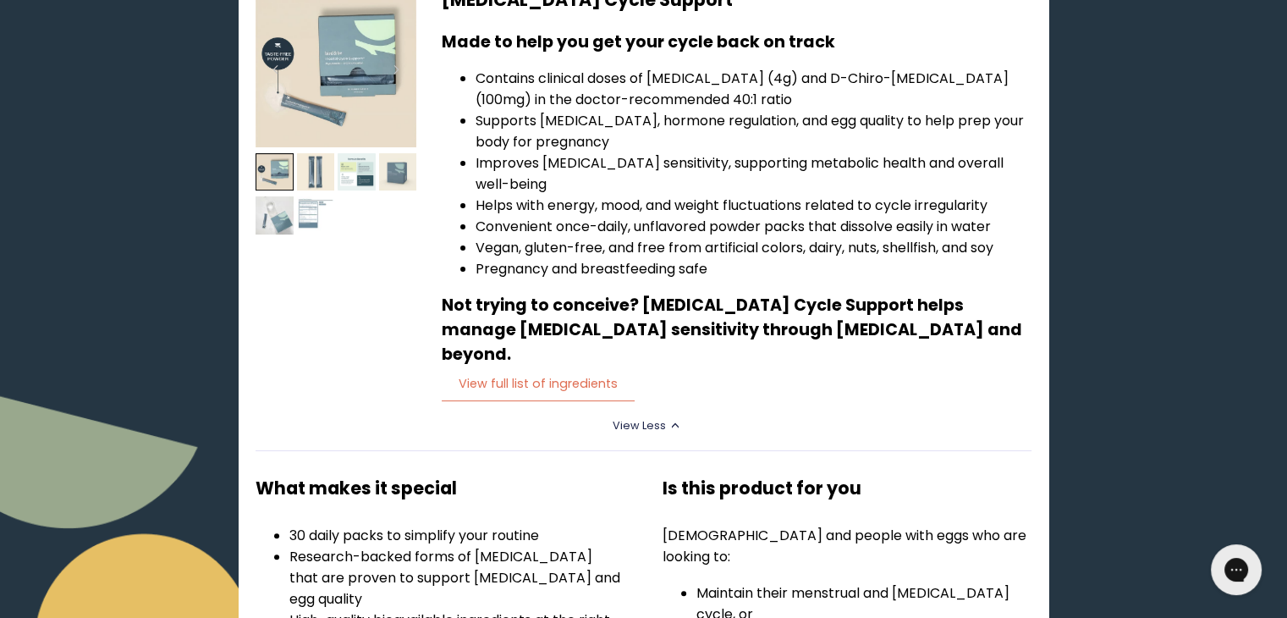
scroll to position [0, 0]
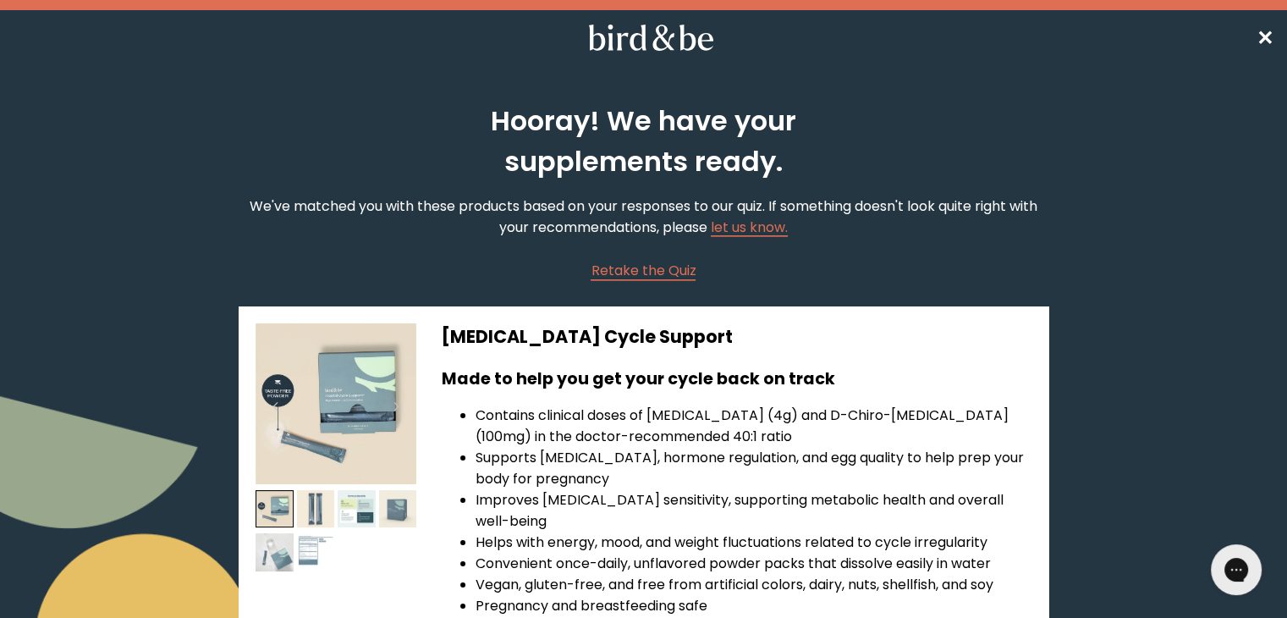
click at [1265, 35] on span "✕" at bounding box center [1265, 38] width 17 height 28
